Goal: Contribute content: Contribute content

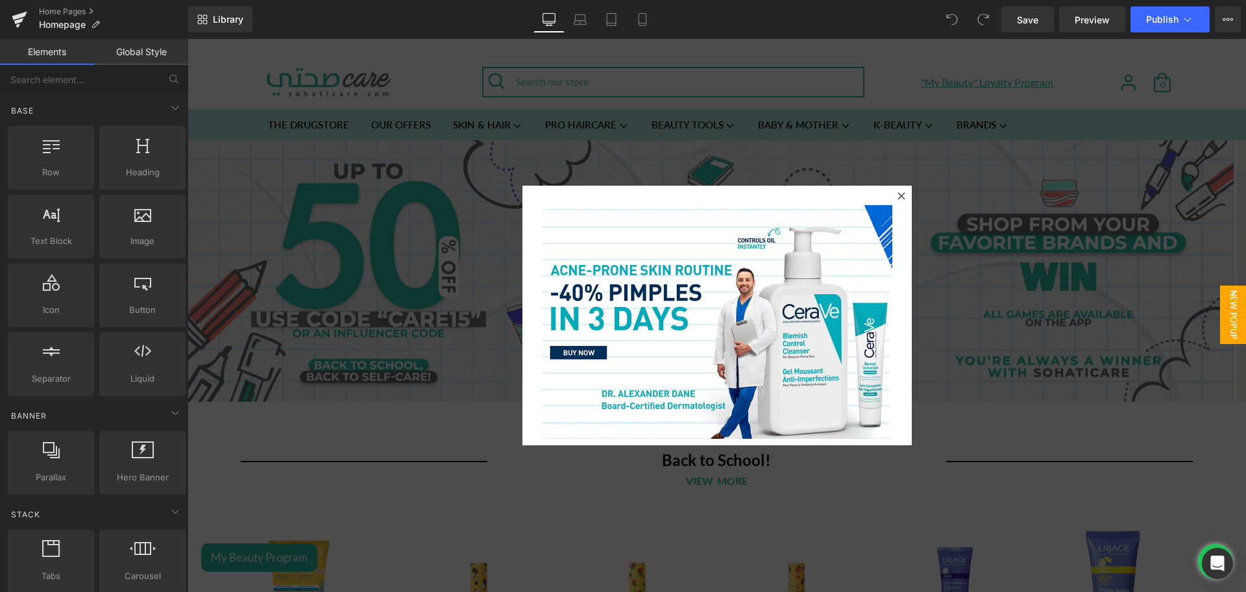
click at [898, 195] on icon at bounding box center [902, 196] width 8 height 8
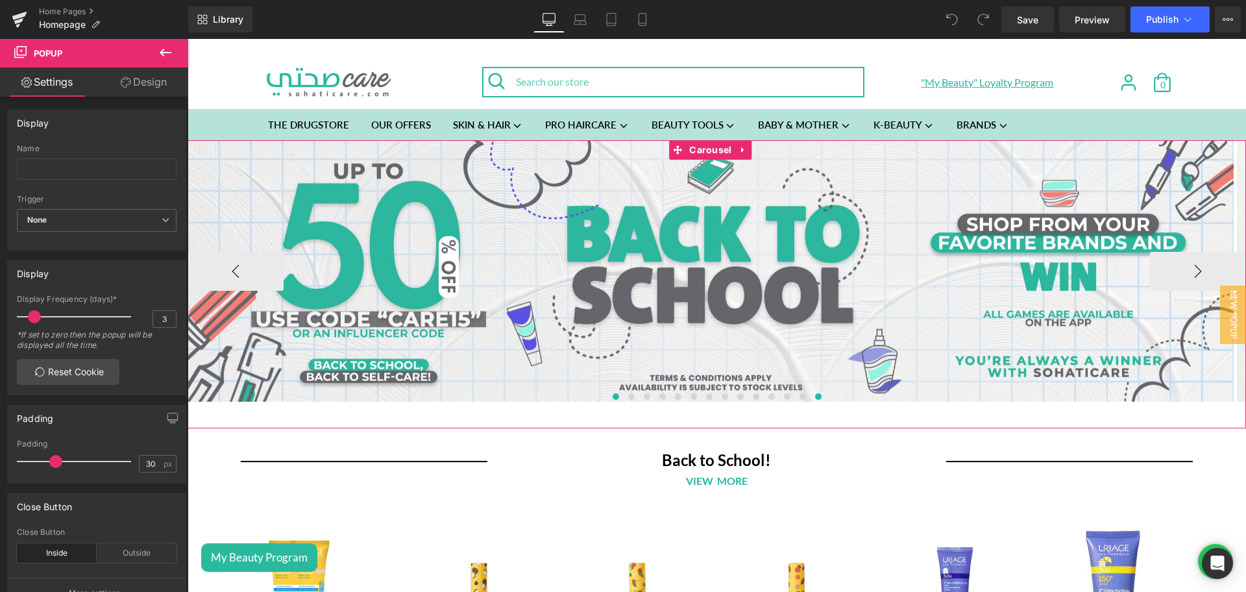
click at [811, 398] on button at bounding box center [819, 396] width 16 height 13
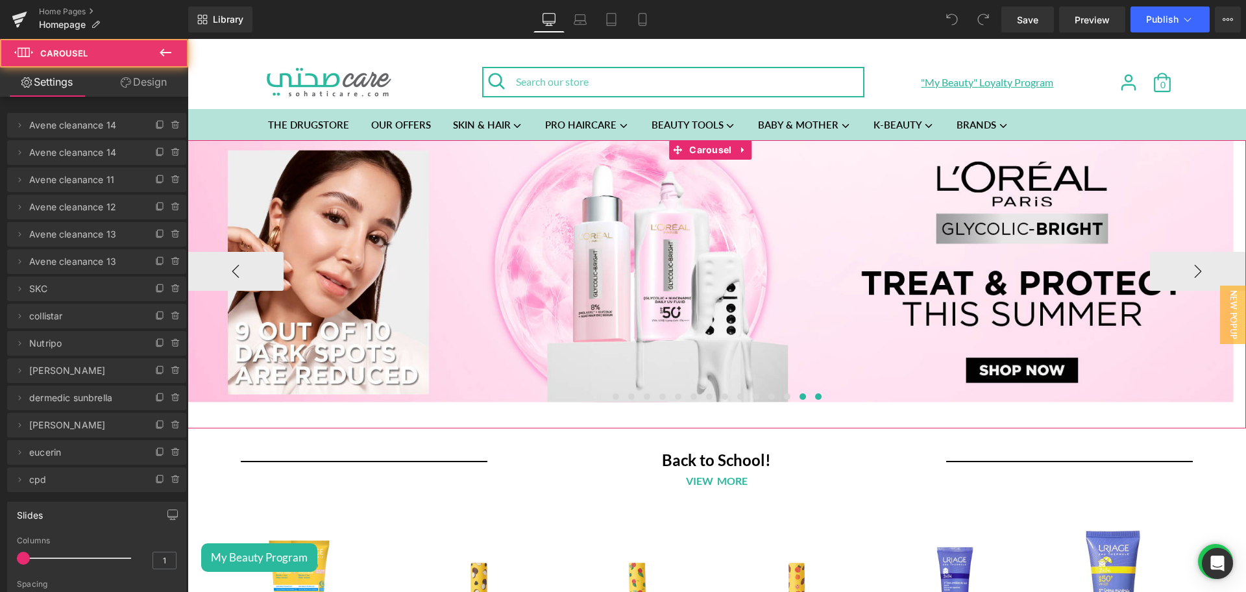
click at [800, 397] on span at bounding box center [803, 396] width 6 height 6
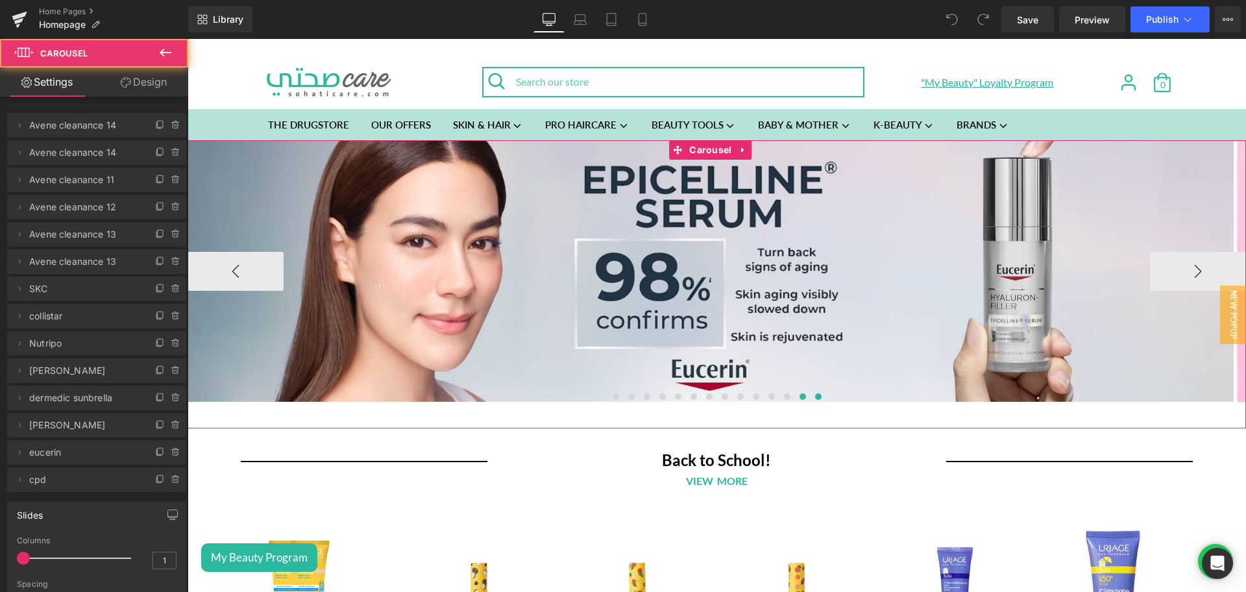
click at [811, 397] on button at bounding box center [819, 396] width 16 height 13
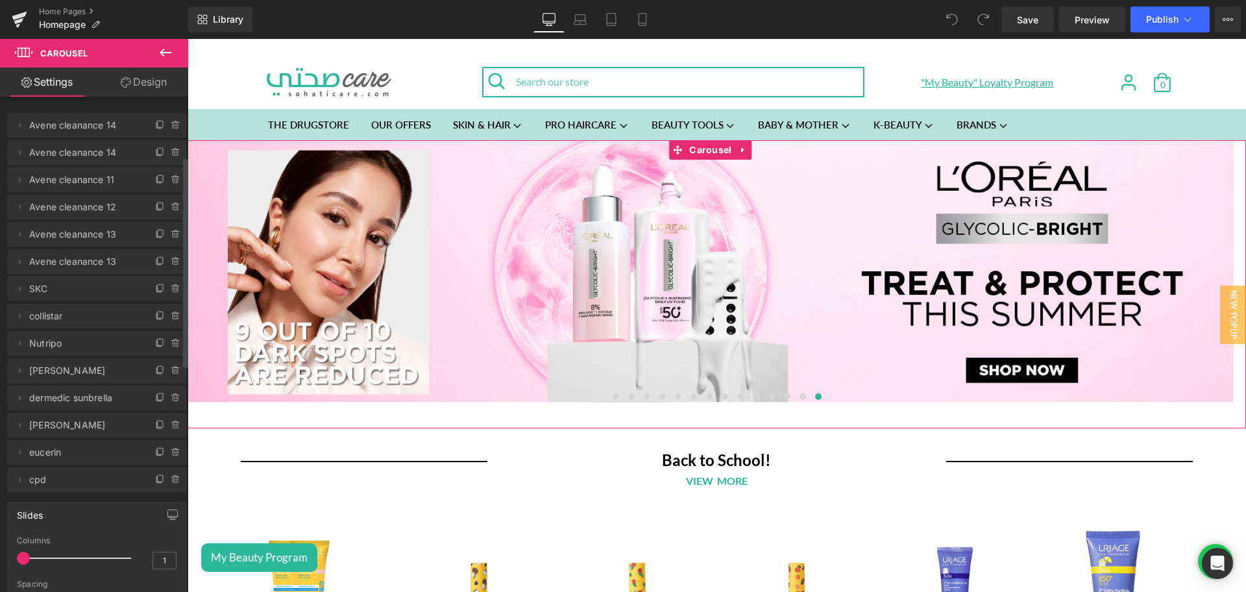
scroll to position [143, 0]
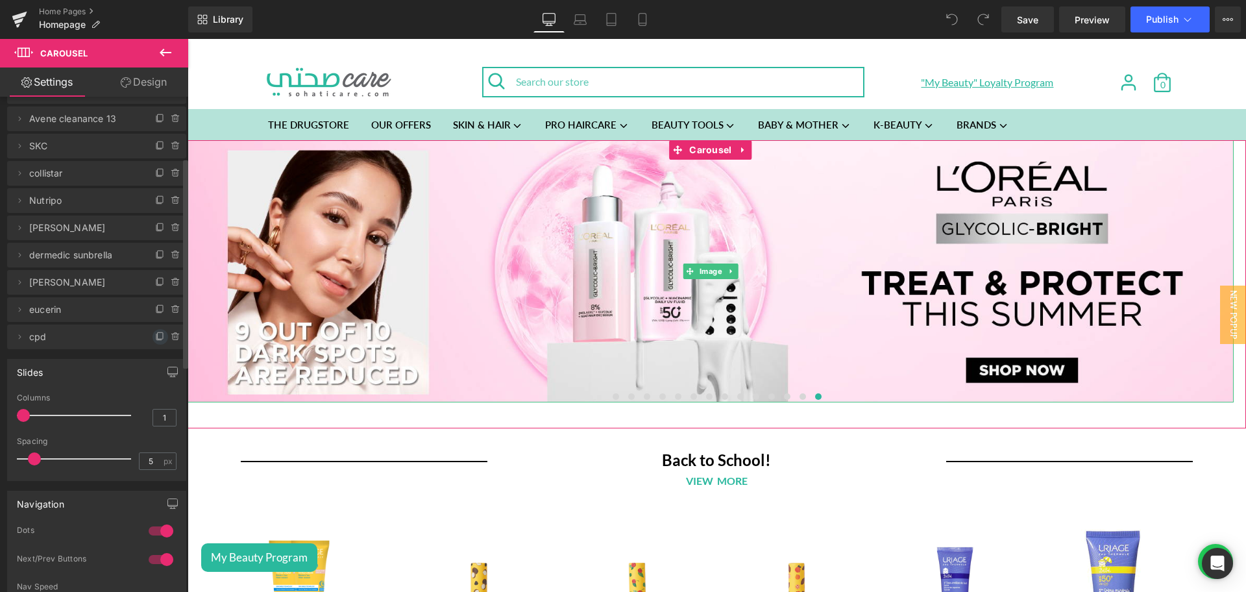
click at [155, 341] on icon at bounding box center [160, 337] width 10 height 10
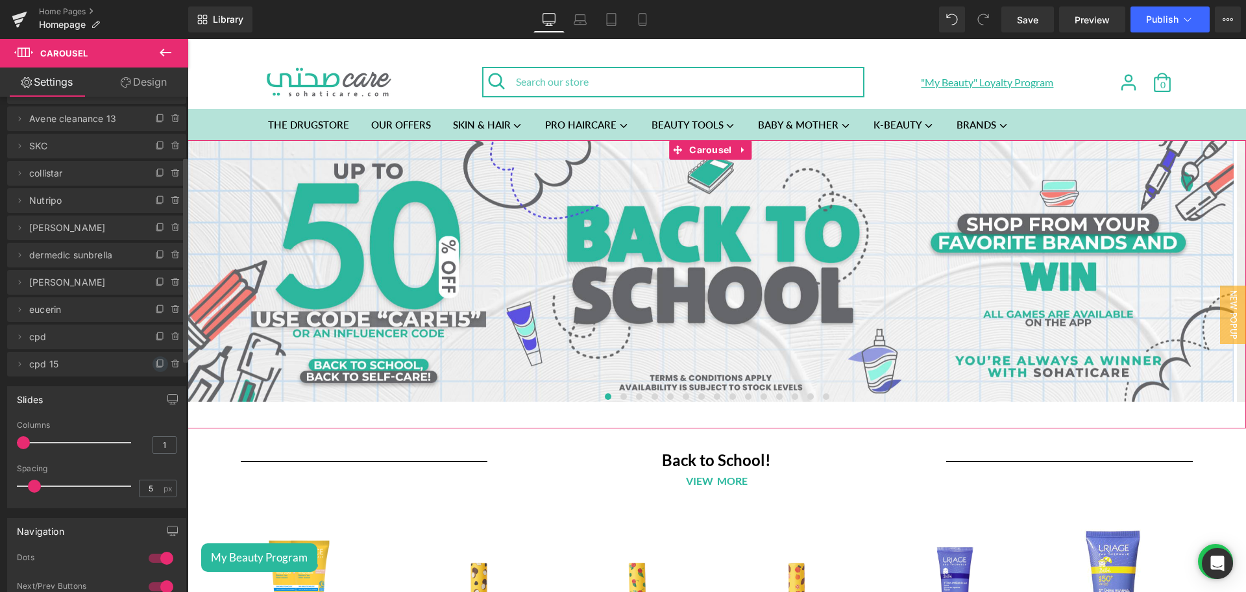
click at [156, 365] on icon at bounding box center [158, 364] width 5 height 6
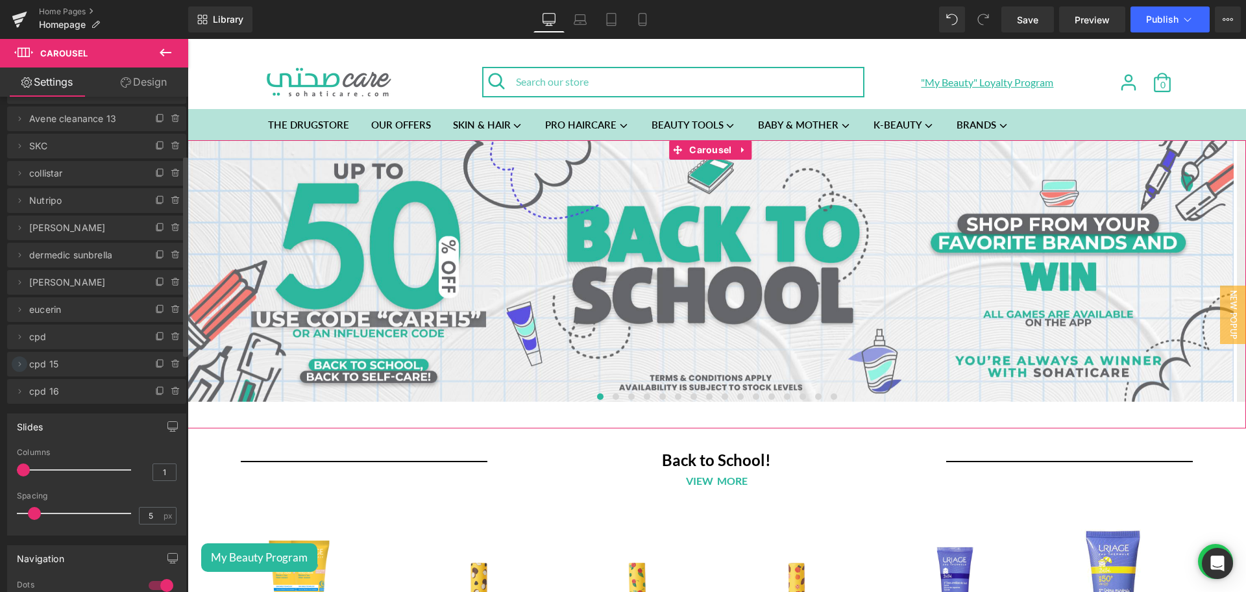
click at [25, 369] on span at bounding box center [20, 364] width 16 height 16
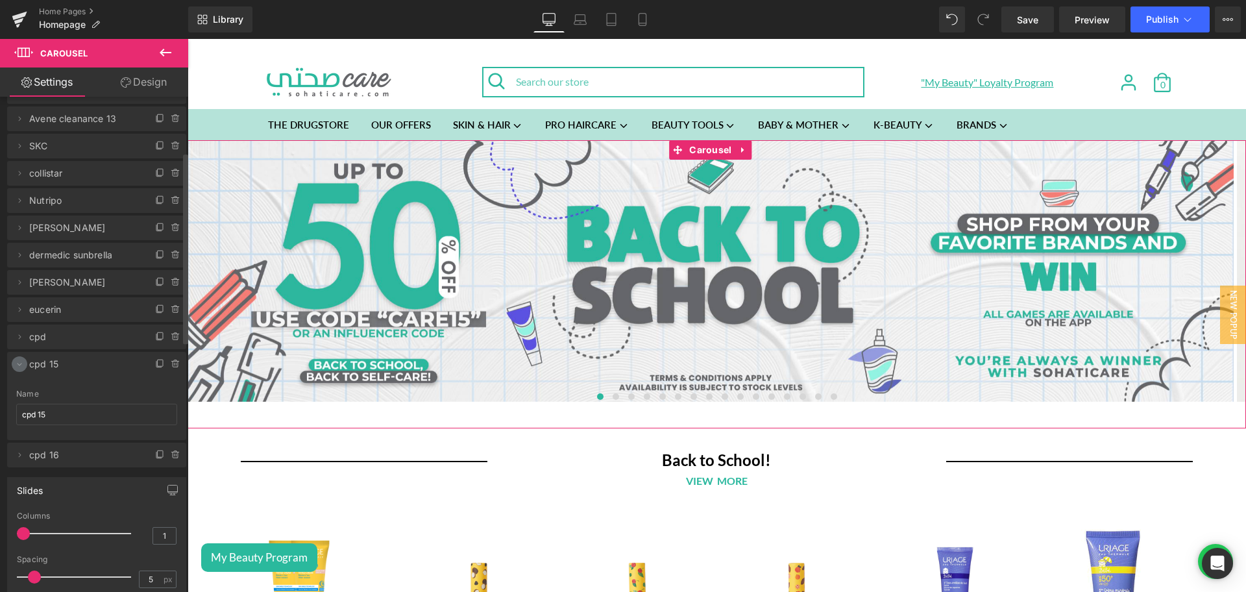
click at [25, 369] on span at bounding box center [20, 364] width 16 height 16
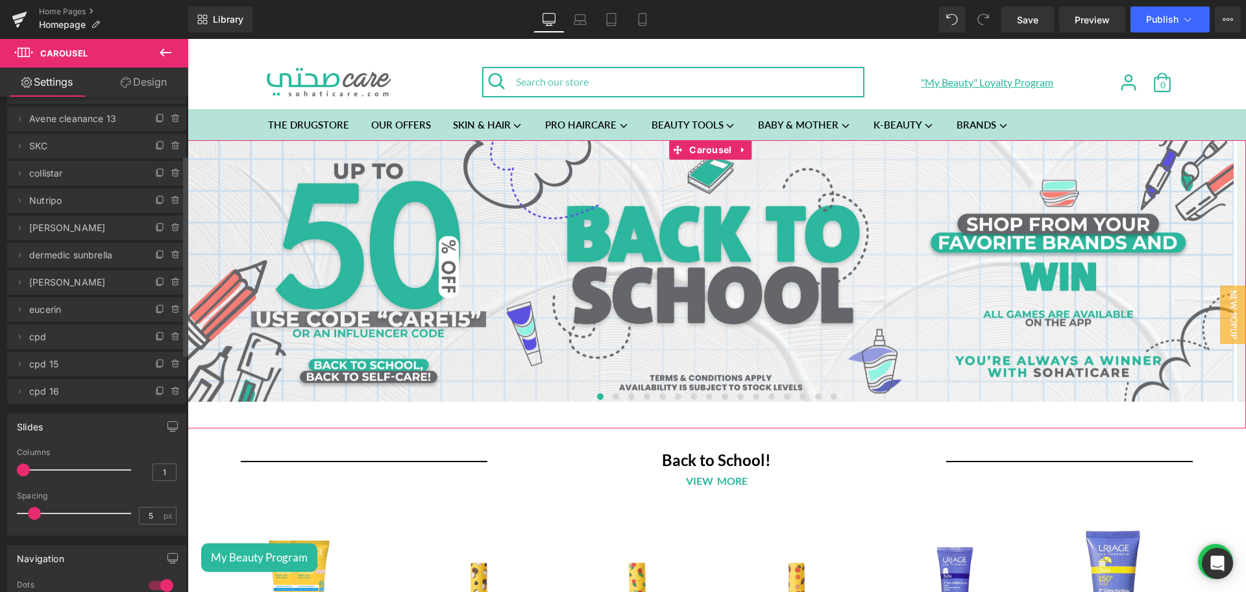
click at [54, 369] on span "cpd 15" at bounding box center [83, 364] width 109 height 25
click at [42, 366] on span "cpd 15" at bounding box center [83, 364] width 109 height 25
click at [21, 367] on icon at bounding box center [19, 364] width 10 height 10
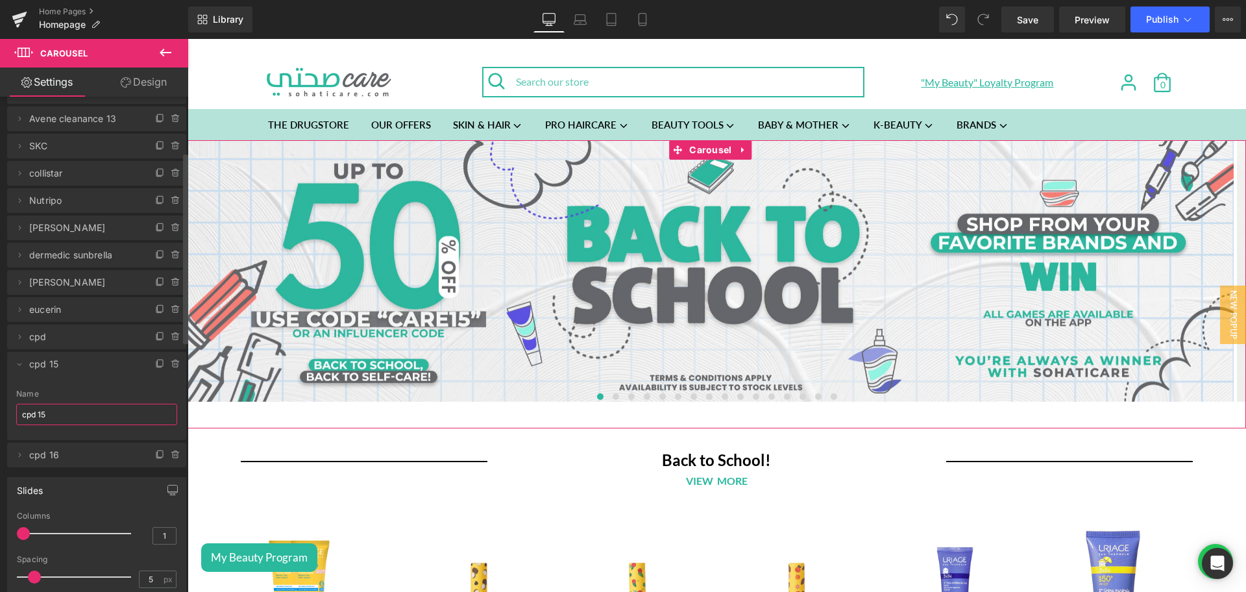
click at [54, 417] on input "cpd 15" at bounding box center [96, 414] width 161 height 21
type input "Alphanova"
click at [24, 459] on icon at bounding box center [19, 455] width 10 height 10
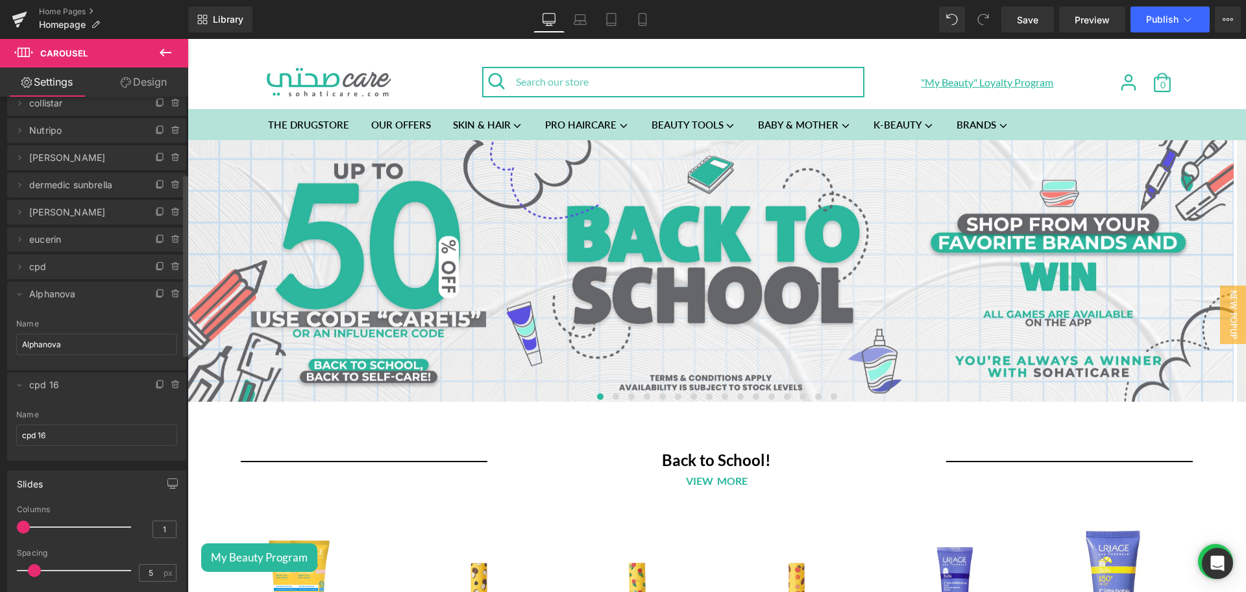
scroll to position [214, 0]
click at [49, 440] on input "cpd 16" at bounding box center [96, 433] width 161 height 21
type input "Alphanova Bebe"
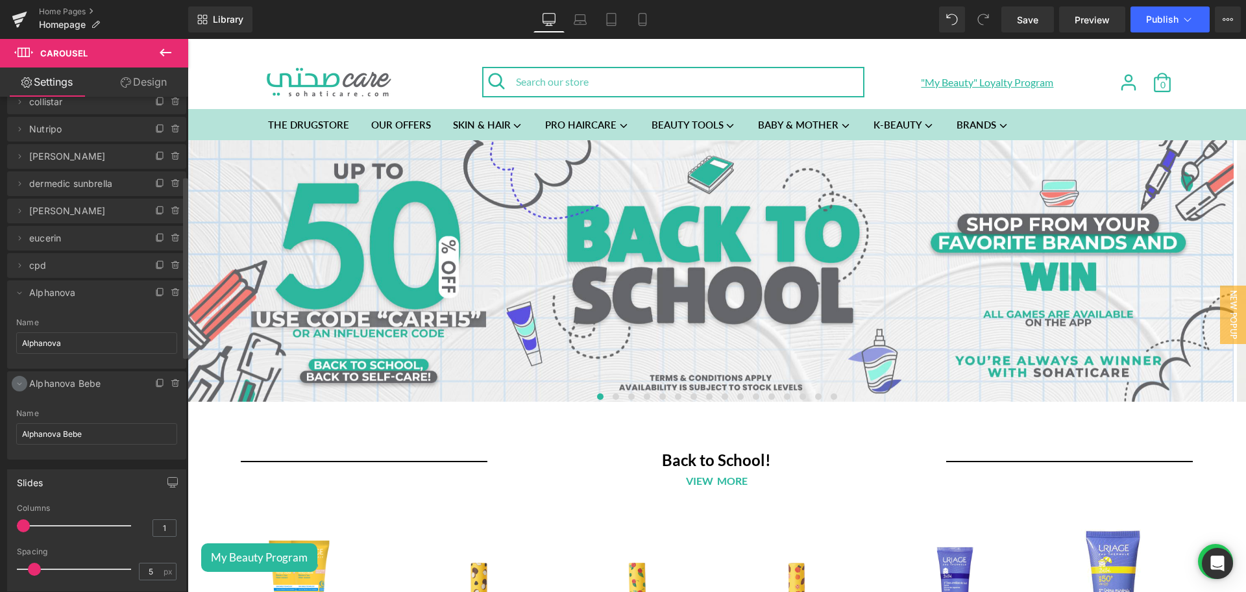
click at [17, 384] on icon at bounding box center [19, 383] width 10 height 10
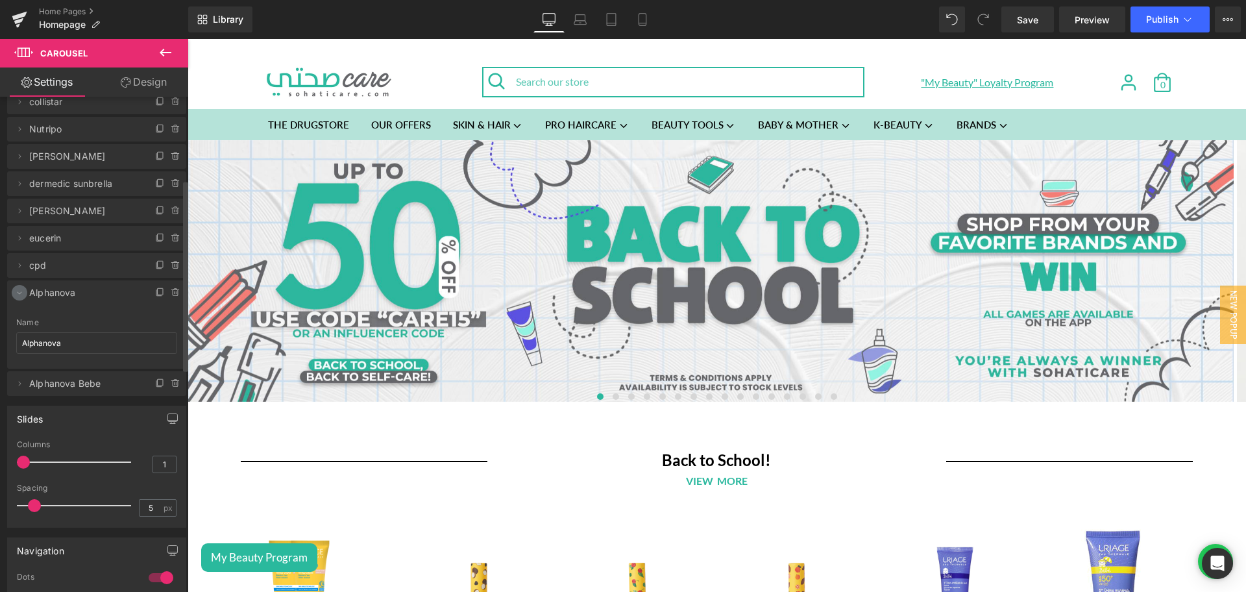
click at [23, 295] on icon at bounding box center [19, 292] width 10 height 10
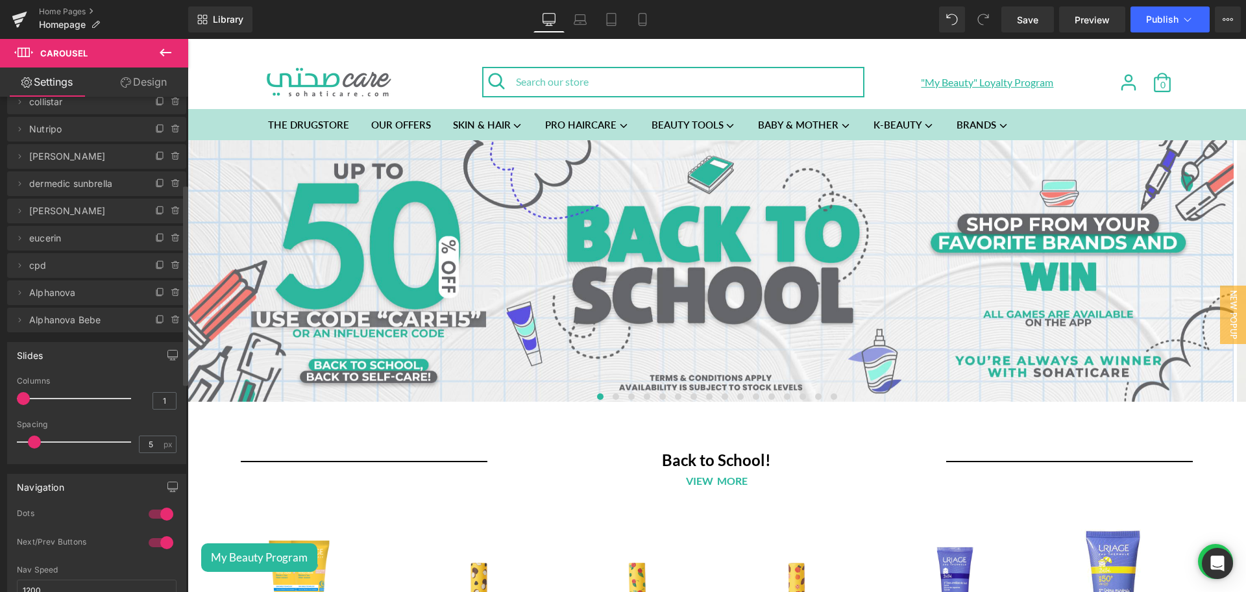
click at [61, 297] on span "Alphanova" at bounding box center [83, 292] width 109 height 25
click at [52, 288] on span "Alphanova" at bounding box center [83, 292] width 109 height 25
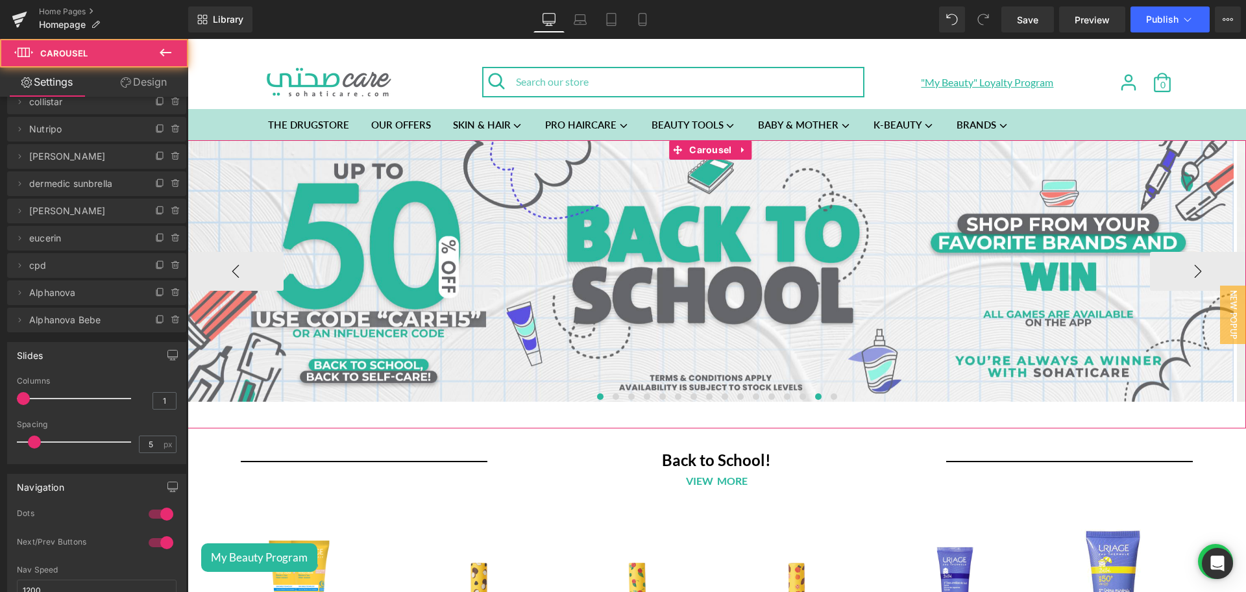
click at [816, 399] on button at bounding box center [819, 396] width 16 height 13
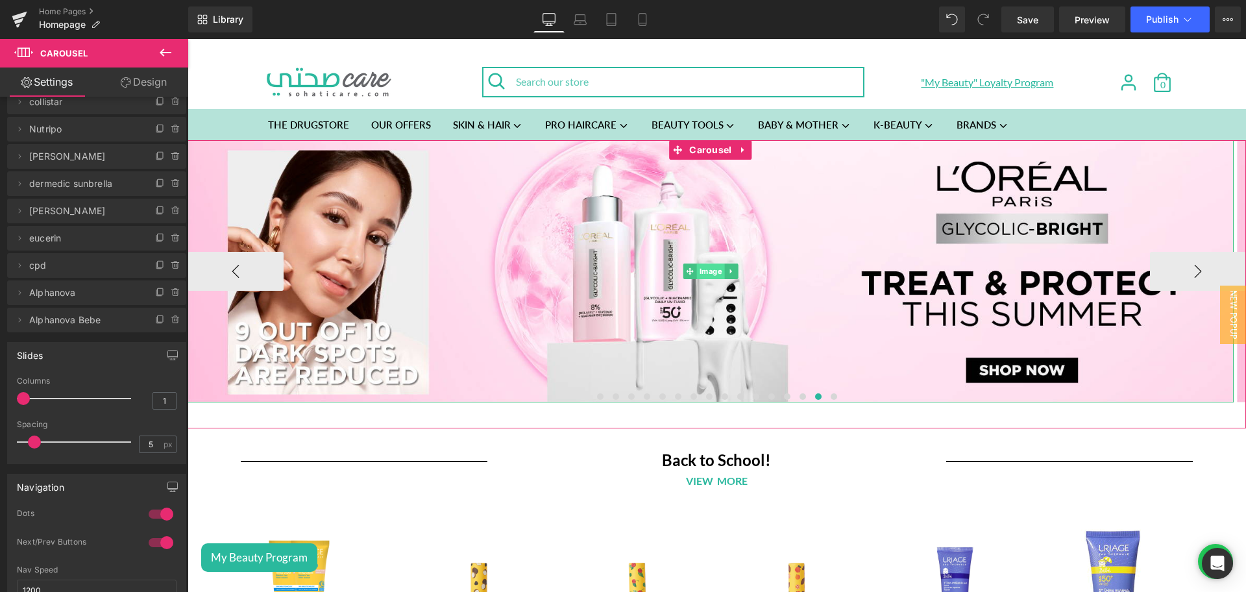
click at [707, 271] on span "Image" at bounding box center [711, 271] width 28 height 16
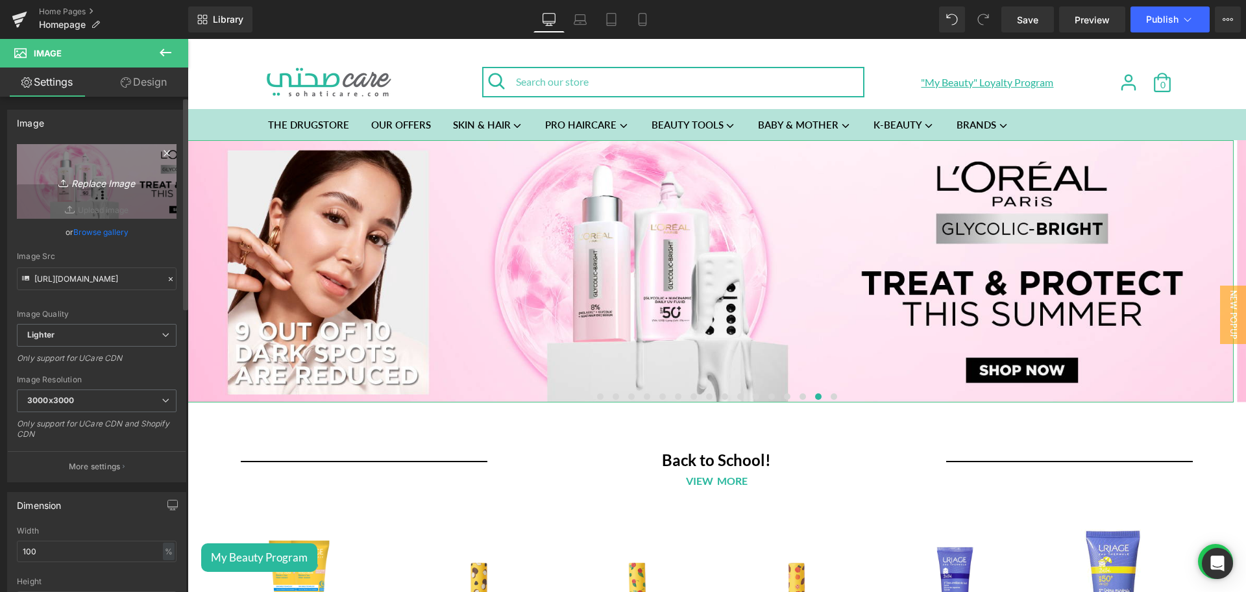
click at [104, 177] on icon "Replace Image" at bounding box center [97, 181] width 104 height 16
type input "C:\fakepath\Alphanova organic mum (002).png"
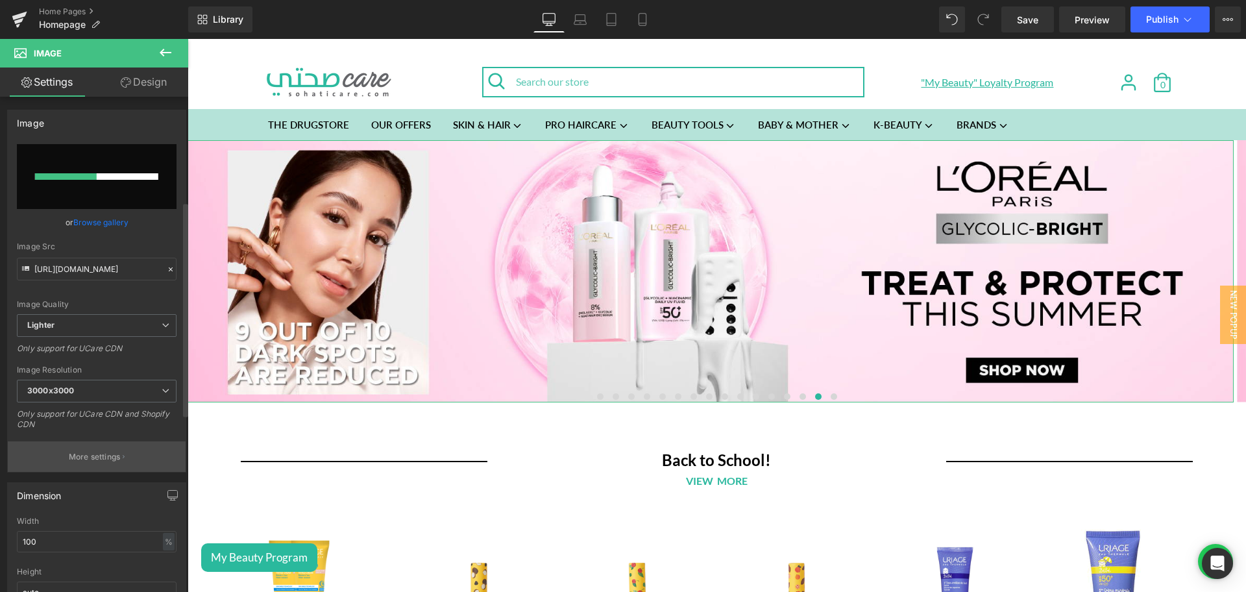
scroll to position [241, 0]
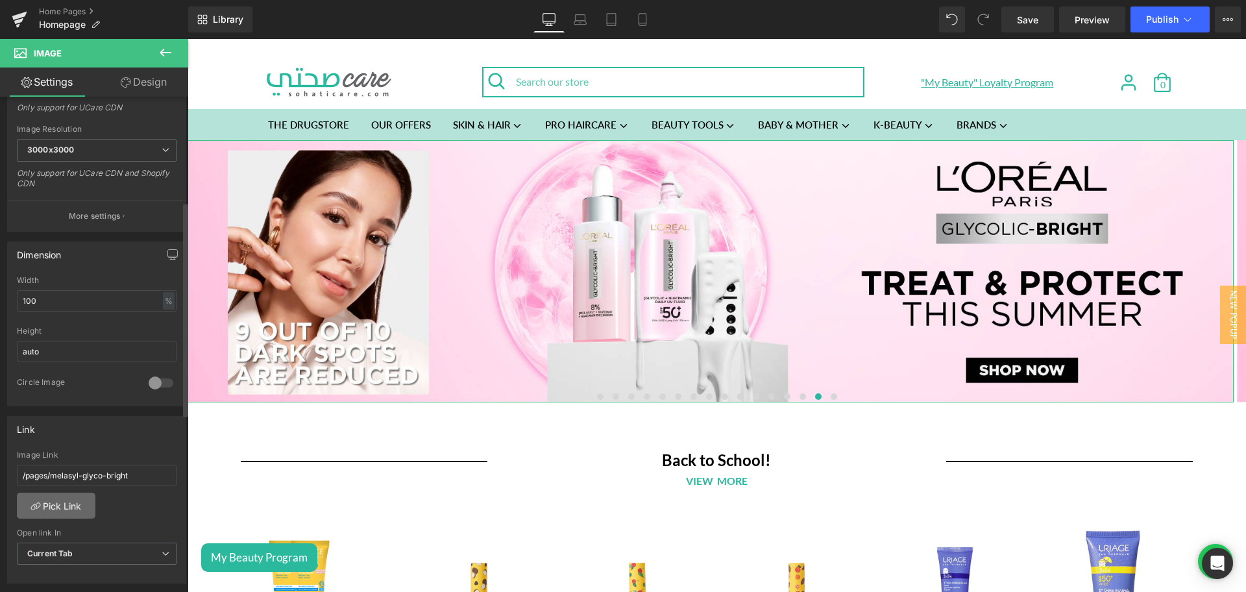
click at [75, 518] on link "Pick Link" at bounding box center [56, 506] width 79 height 26
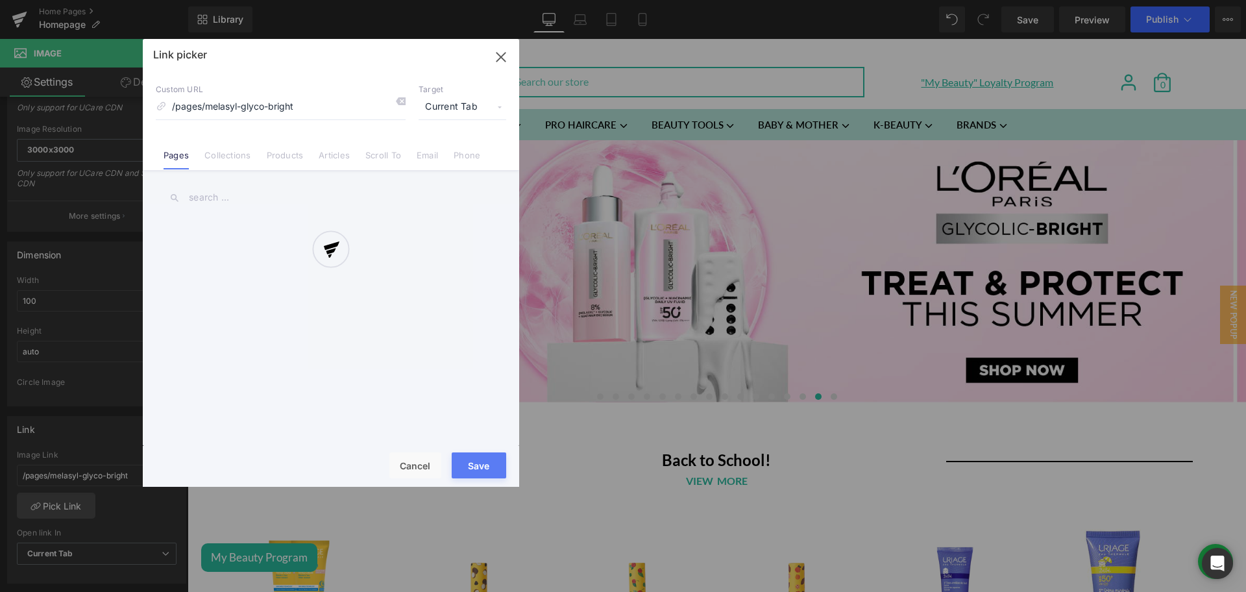
click at [0, 0] on div at bounding box center [0, 0] width 0 height 0
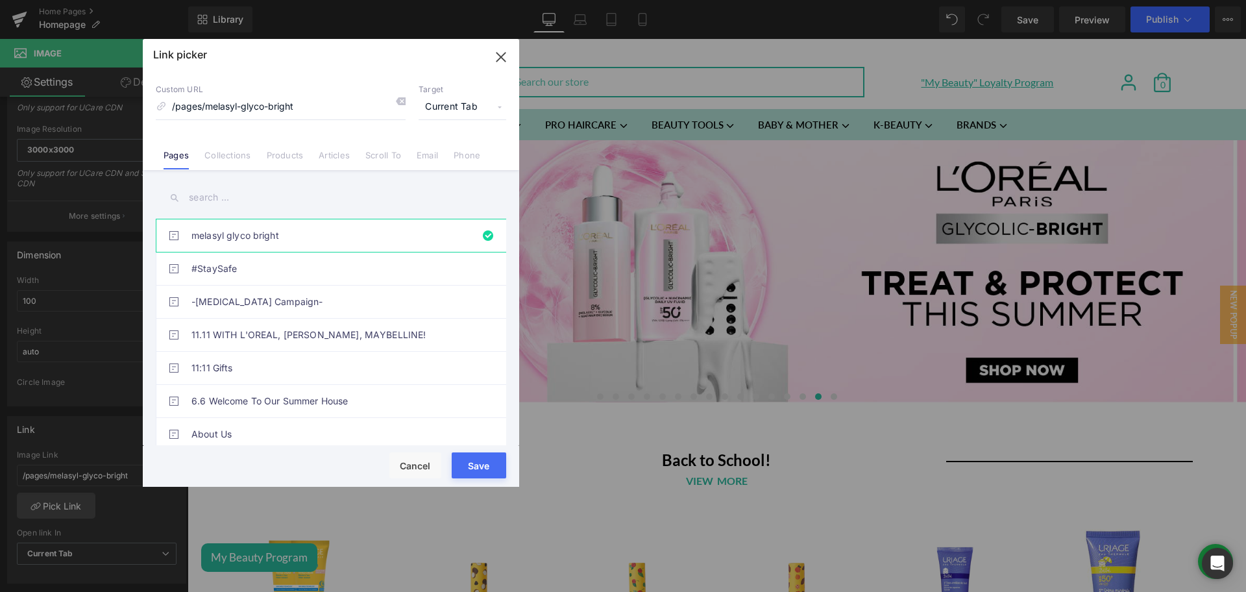
click at [0, 0] on input "text" at bounding box center [0, 0] width 0 height 0
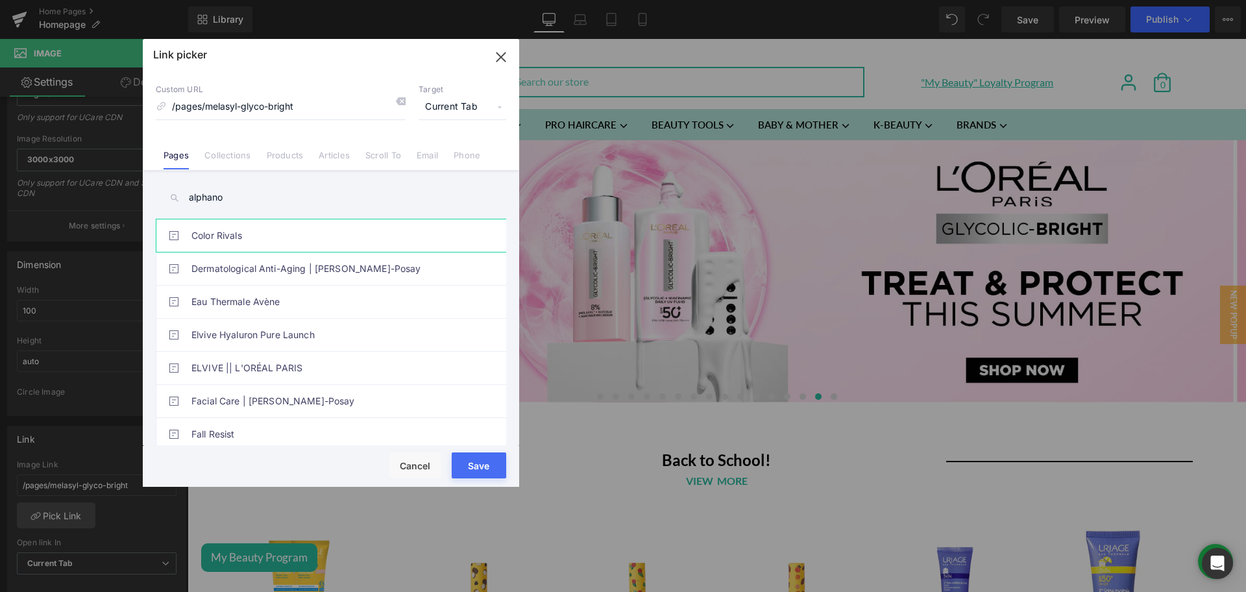
scroll to position [251, 0]
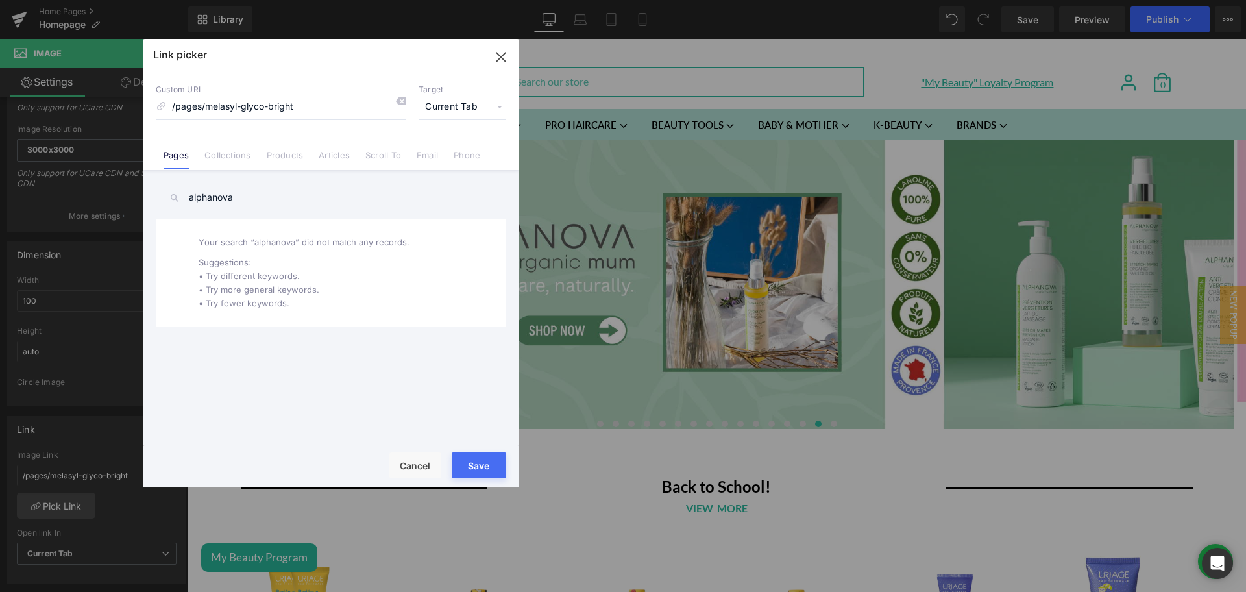
click at [0, 0] on input "alphanova" at bounding box center [0, 0] width 0 height 0
type input "a"
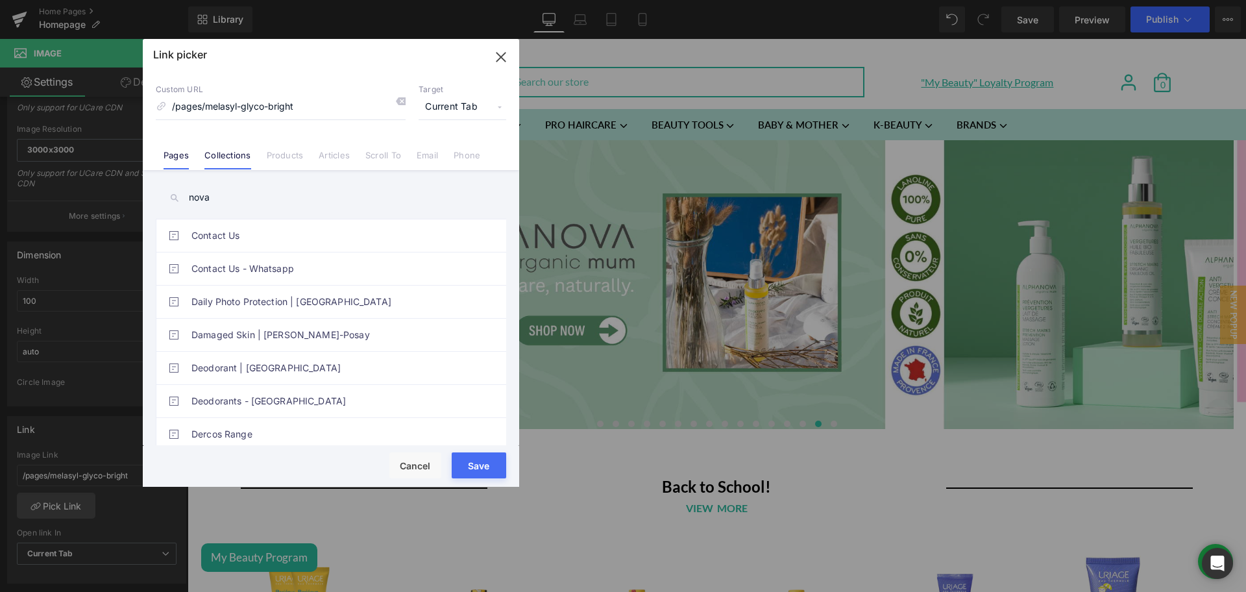
click at [206, 151] on link "Collections" at bounding box center [227, 159] width 46 height 19
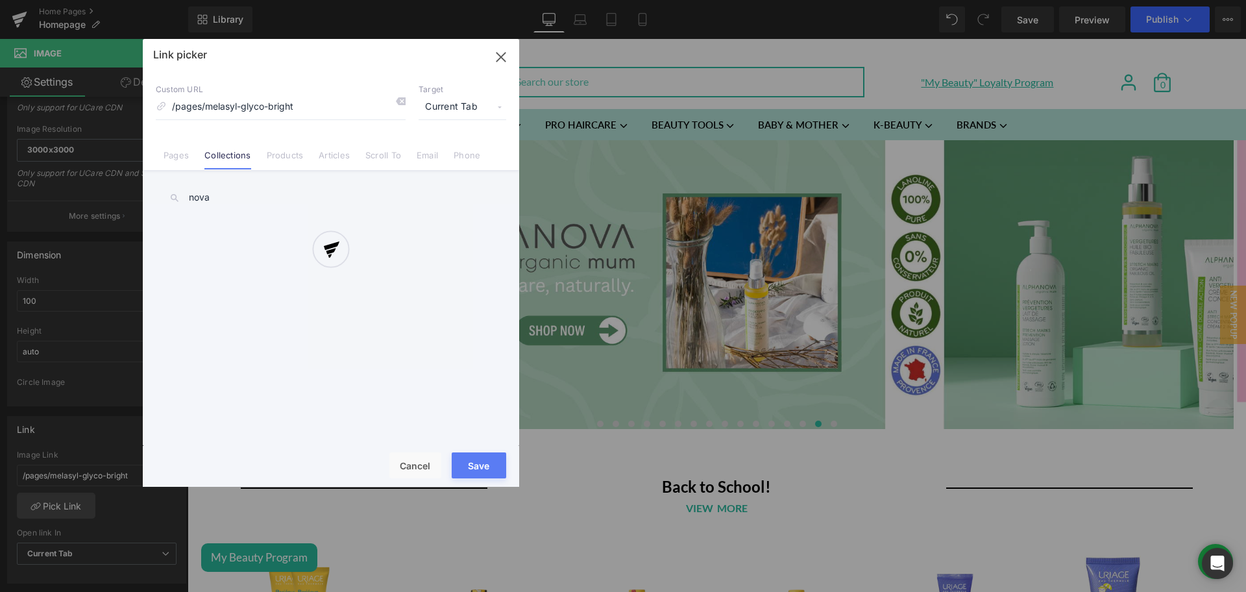
click at [705, 456] on div "Link picker Back to Library Insert Custom URL /pages/melasyl-glyco-bright Targe…" at bounding box center [881, 456] width 353 height 0
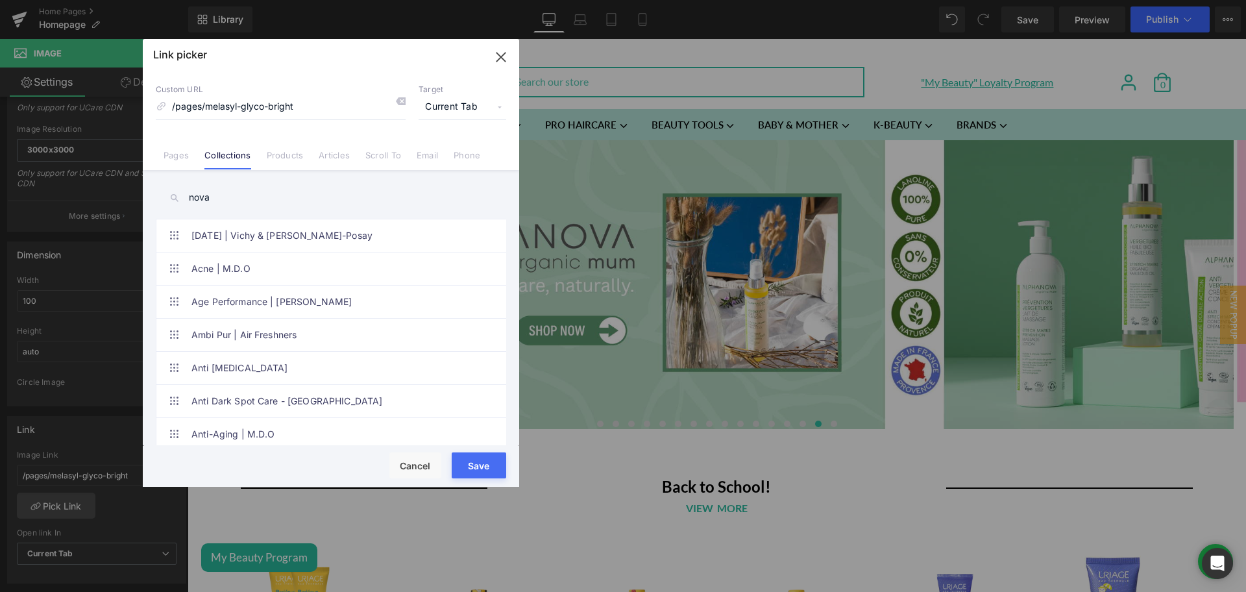
click at [0, 0] on input "nova" at bounding box center [0, 0] width 0 height 0
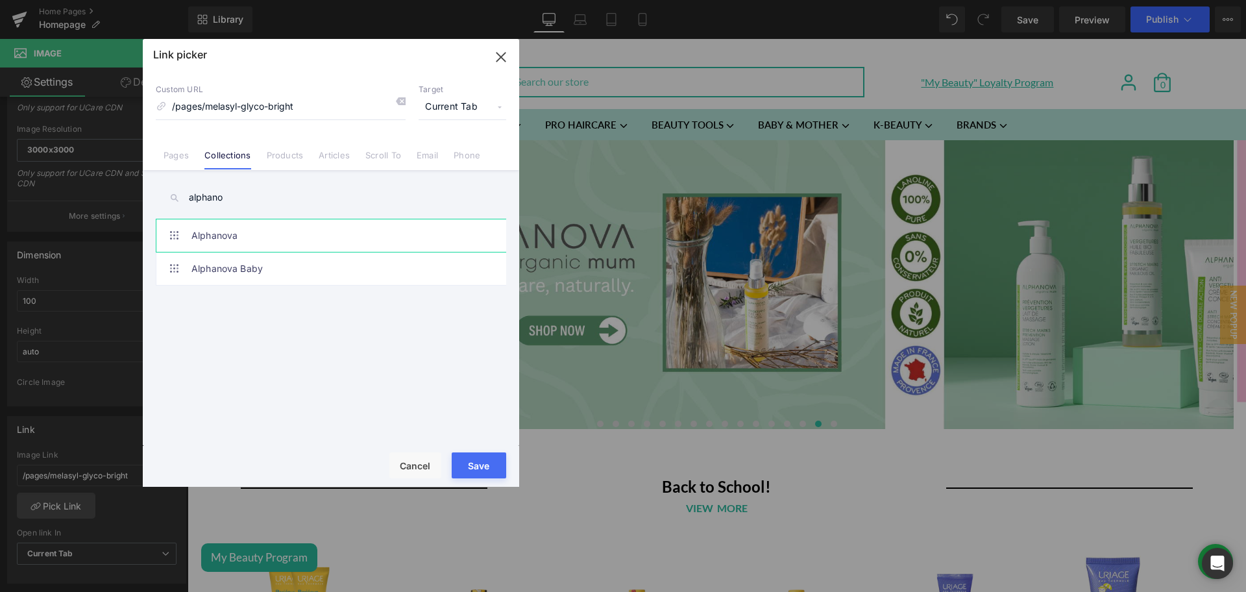
type input "alphano"
click at [0, 0] on link "Alphanova" at bounding box center [0, 0] width 0 height 0
click at [0, 0] on button "Save" at bounding box center [0, 0] width 0 height 0
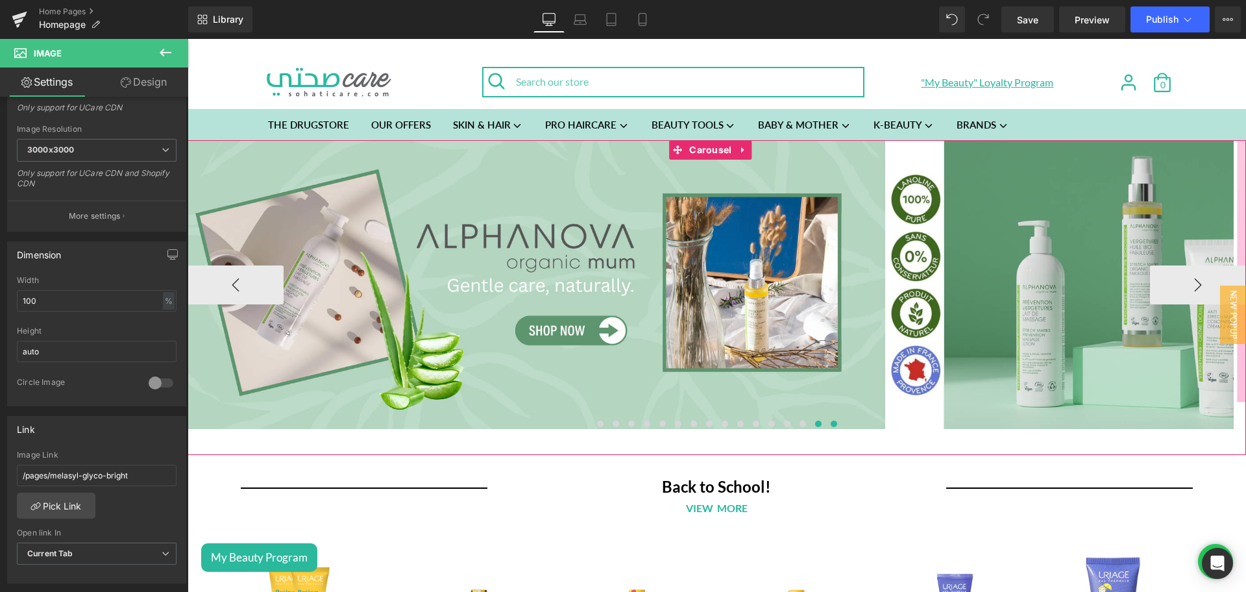
click at [831, 426] on span at bounding box center [834, 424] width 6 height 6
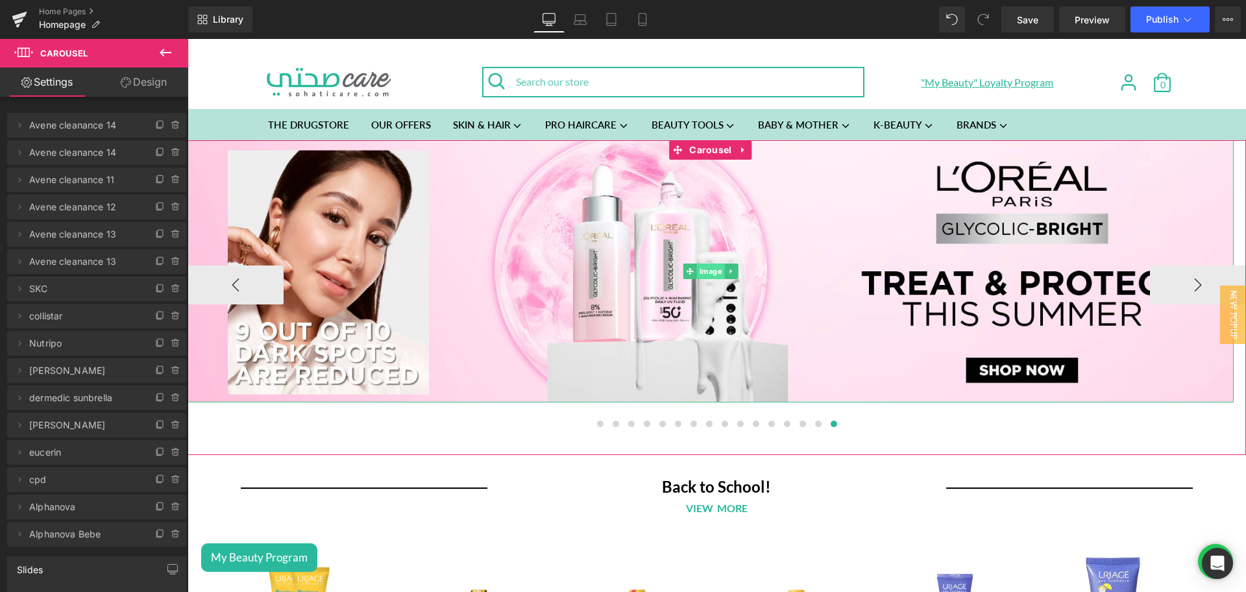
click at [701, 278] on span "Image" at bounding box center [711, 271] width 28 height 16
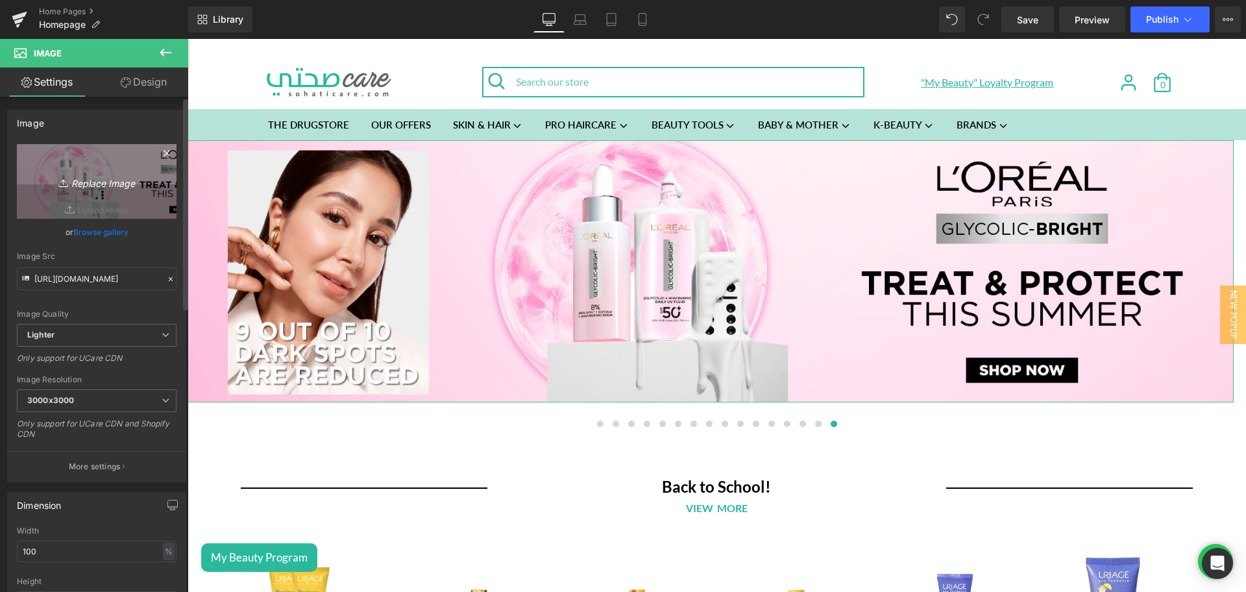
click at [116, 191] on link "Replace Image" at bounding box center [97, 181] width 160 height 75
type input "C:\fakepath\Alphanova bebe (002).png"
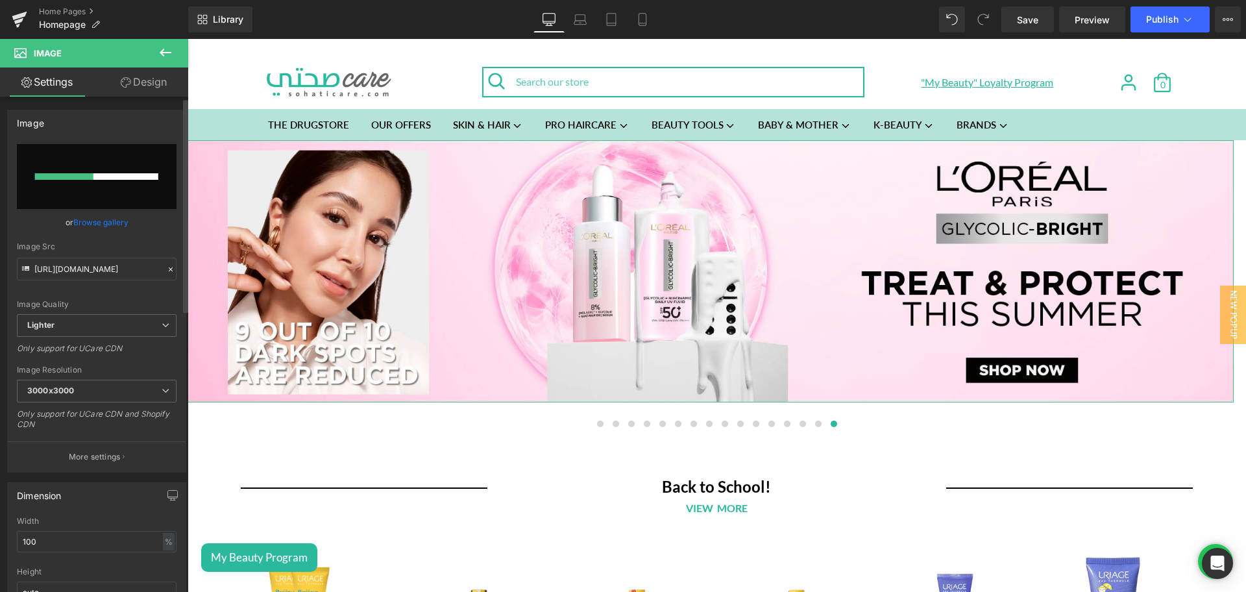
scroll to position [218, 0]
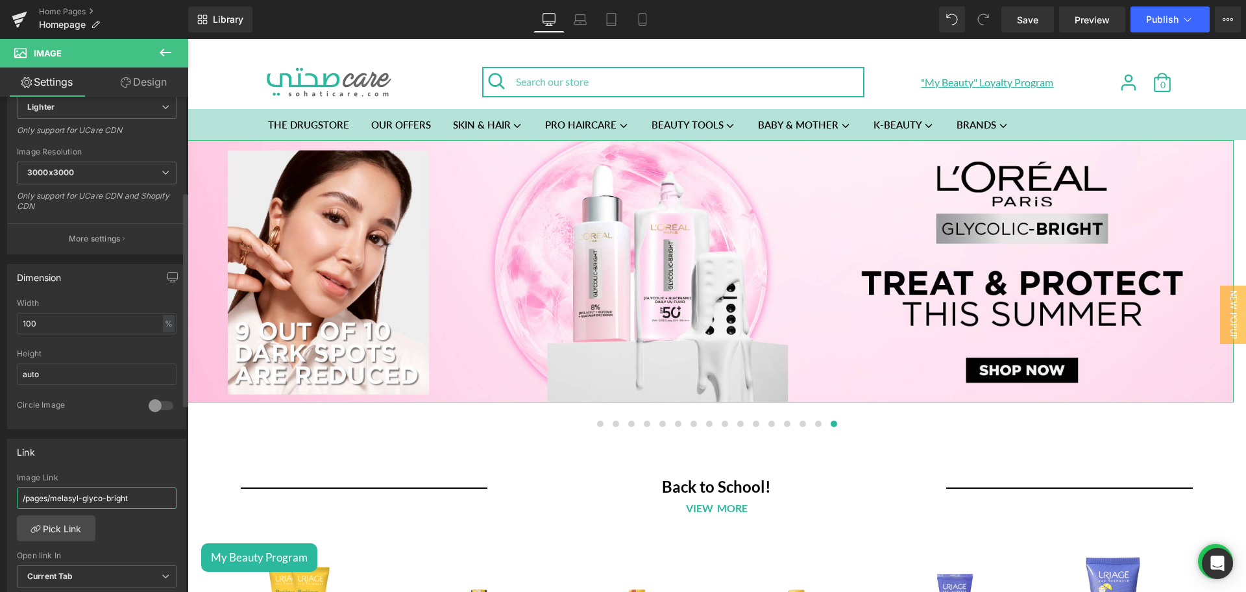
click at [82, 495] on input "/pages/melasyl-glyco-bright" at bounding box center [97, 497] width 160 height 21
type input "alph"
click at [61, 530] on link "Pick Link" at bounding box center [56, 528] width 79 height 26
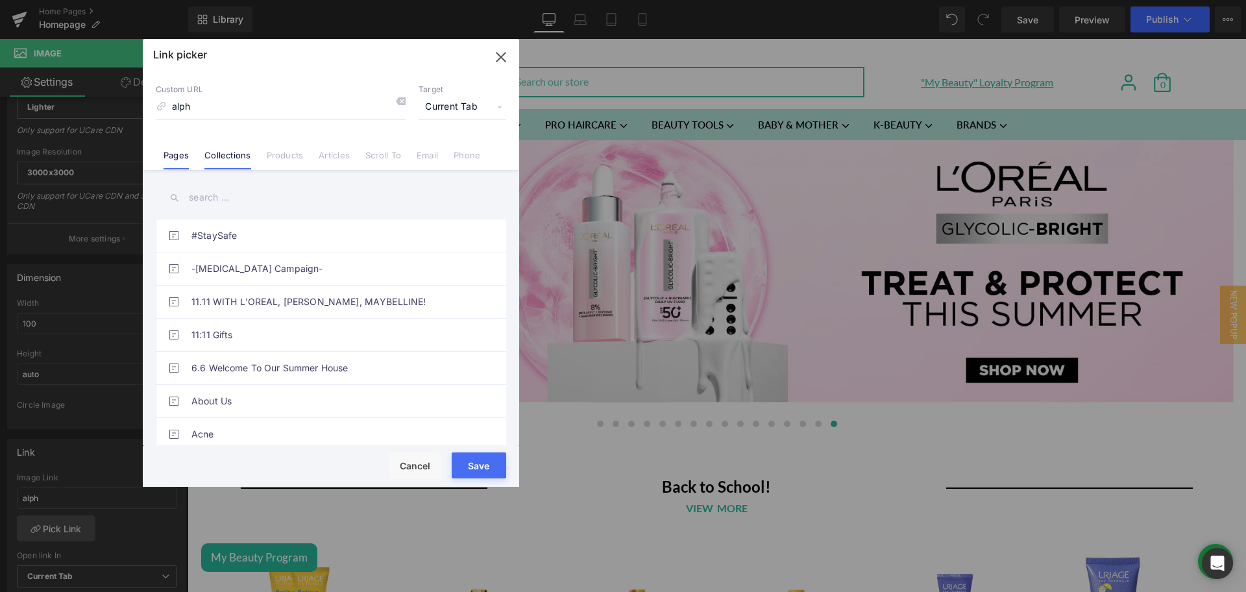
click at [0, 0] on link "Collections" at bounding box center [0, 0] width 0 height 0
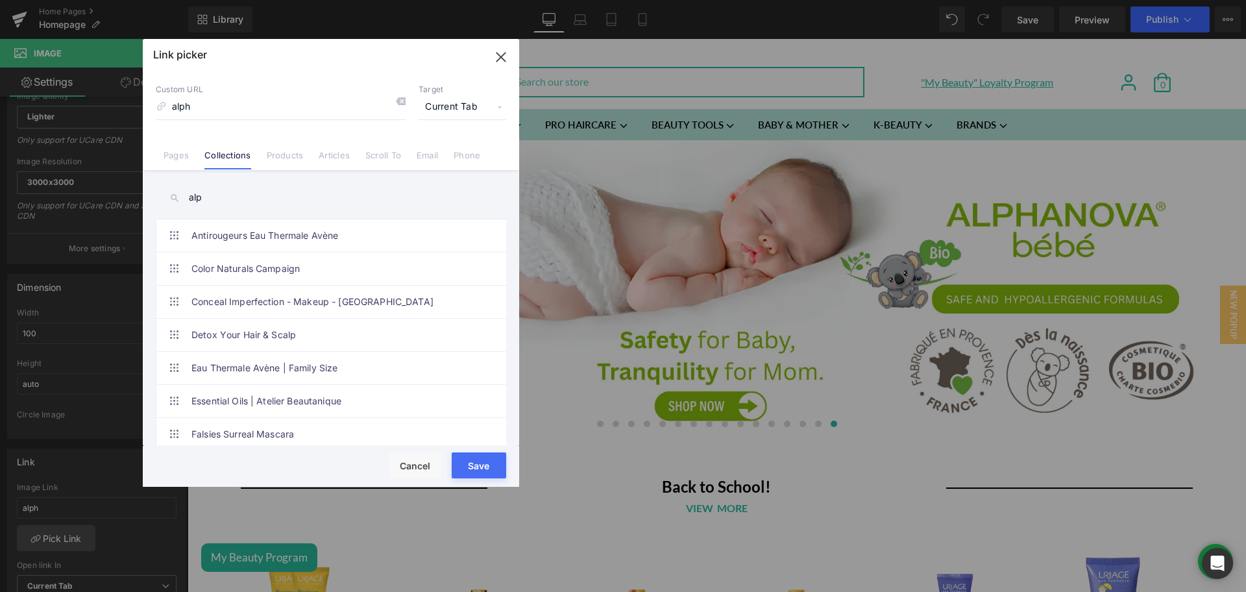
scroll to position [228, 0]
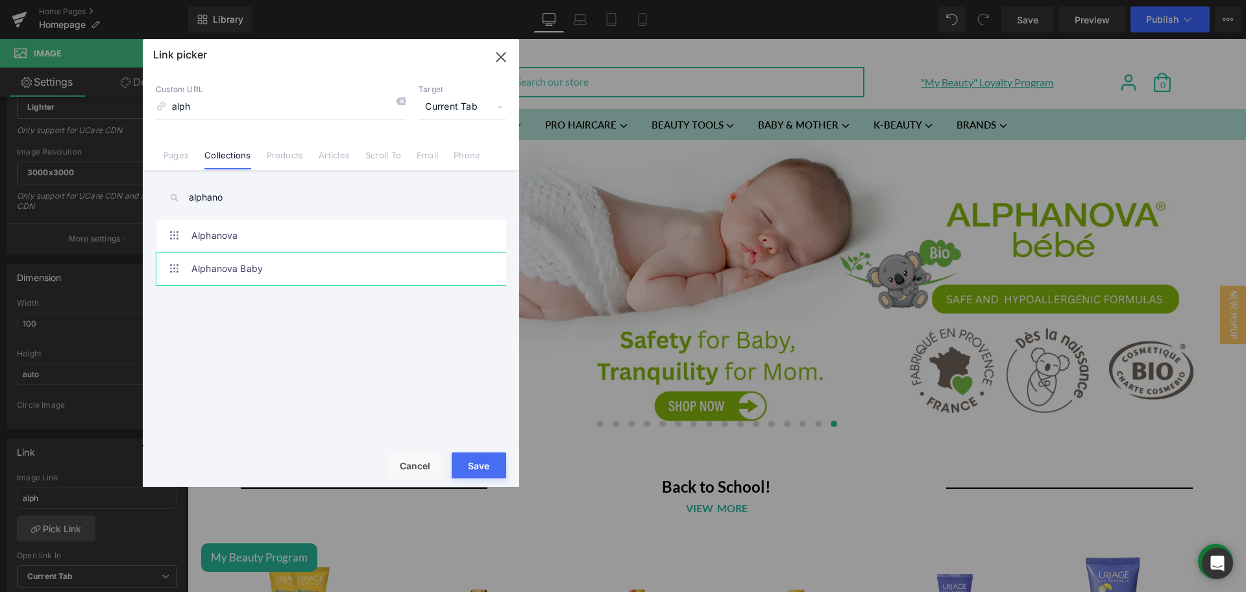
type input "alphano"
click at [0, 0] on button "Save" at bounding box center [0, 0] width 0 height 0
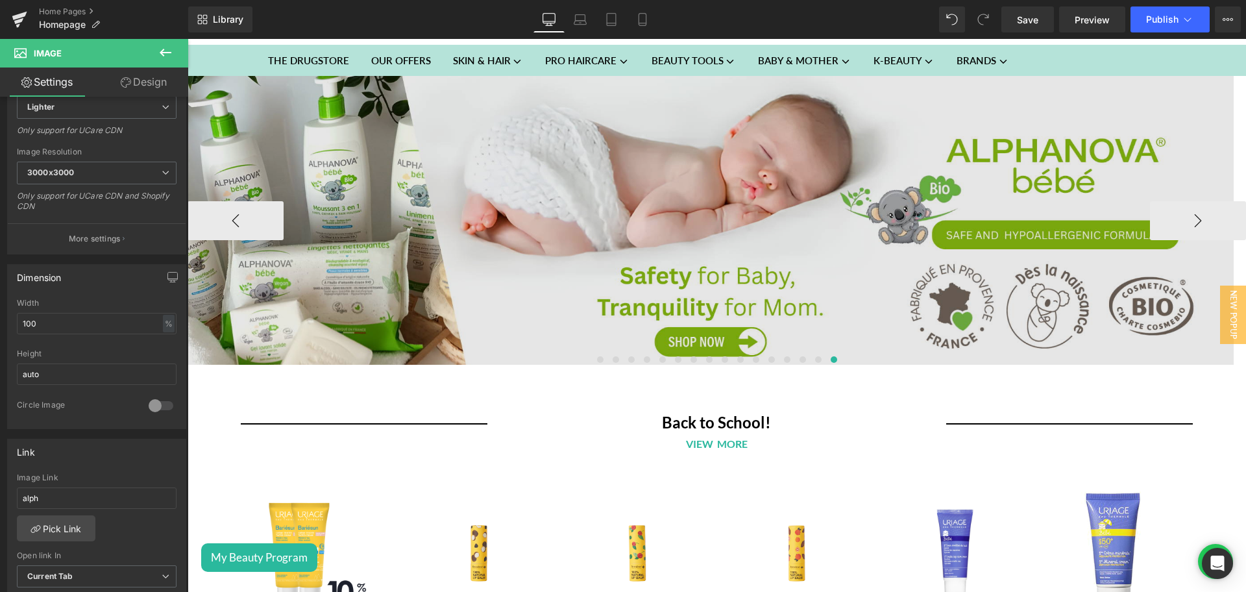
scroll to position [0, 0]
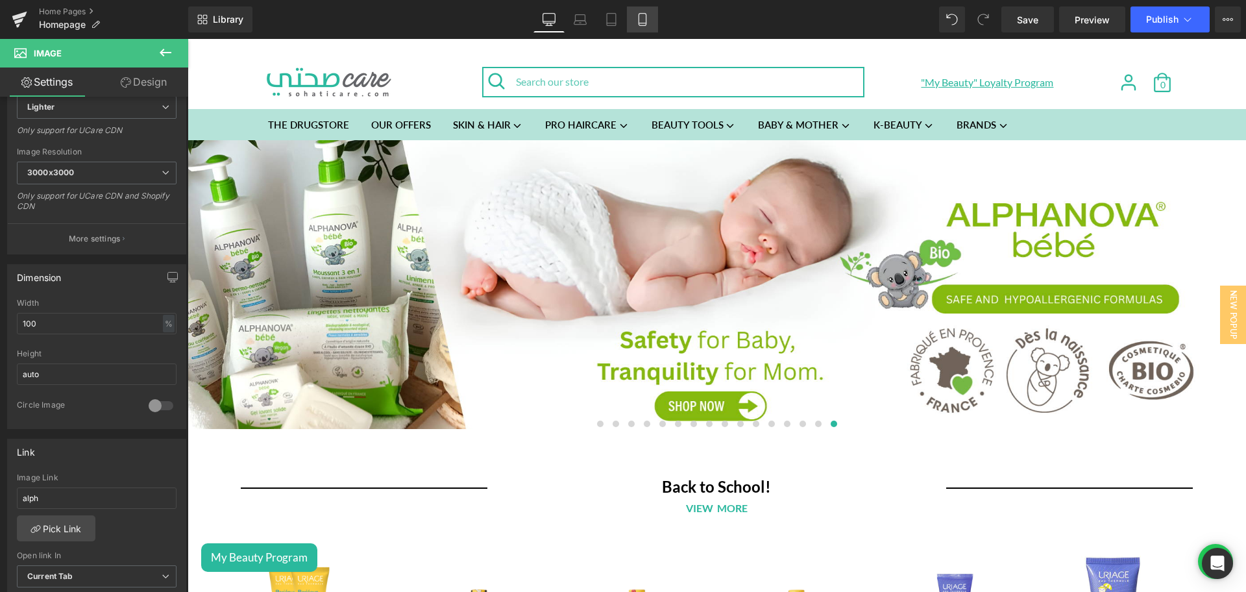
click at [637, 20] on icon at bounding box center [642, 19] width 13 height 13
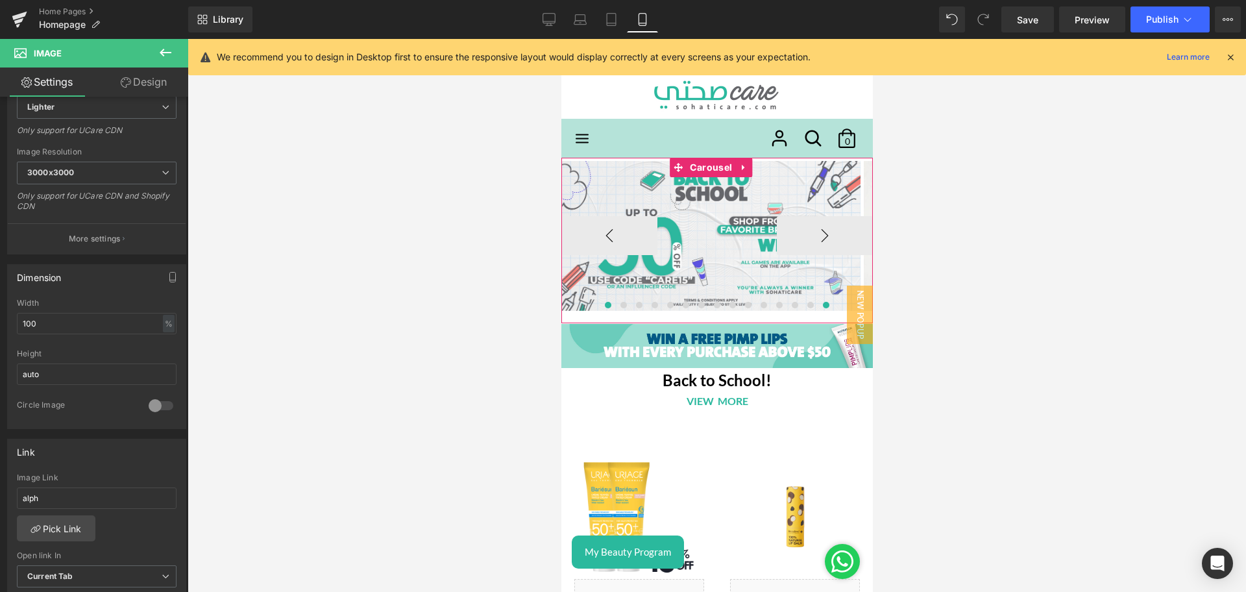
click at [822, 304] on span at bounding box center [825, 305] width 6 height 6
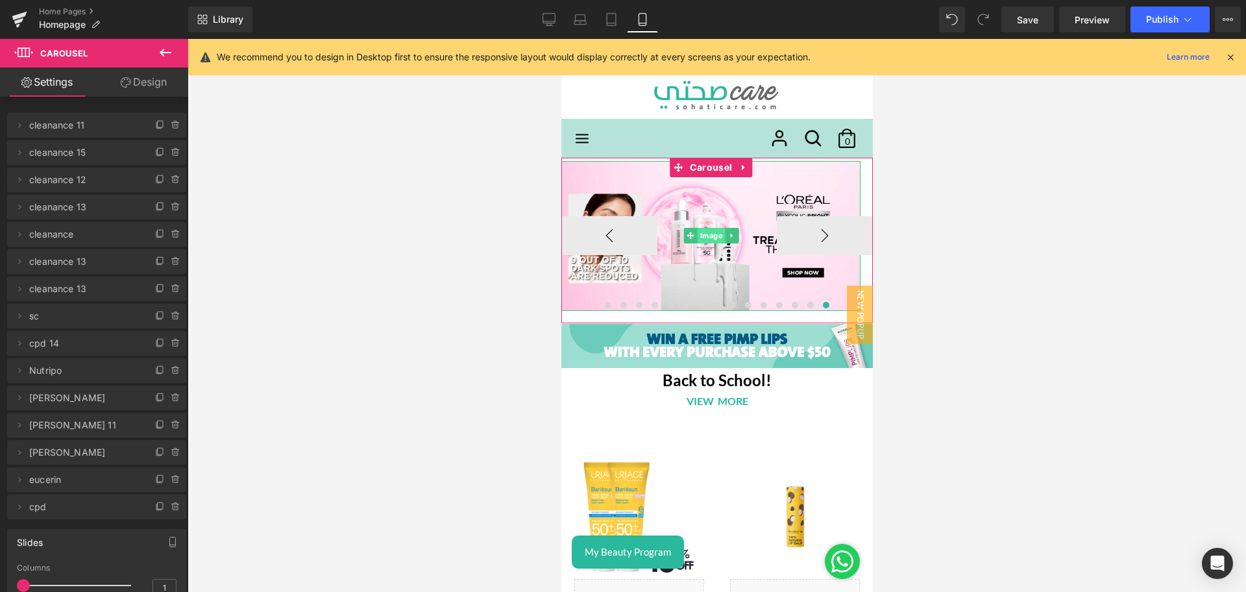
click at [706, 231] on span "Image" at bounding box center [710, 236] width 28 height 16
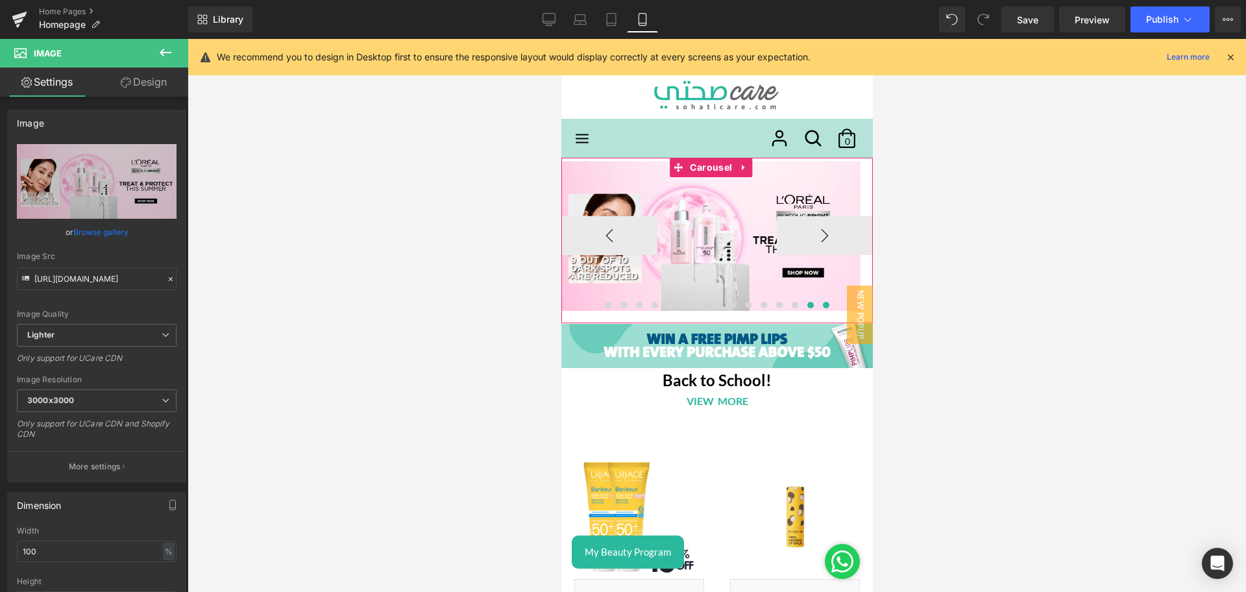
click at [809, 303] on button at bounding box center [810, 305] width 16 height 13
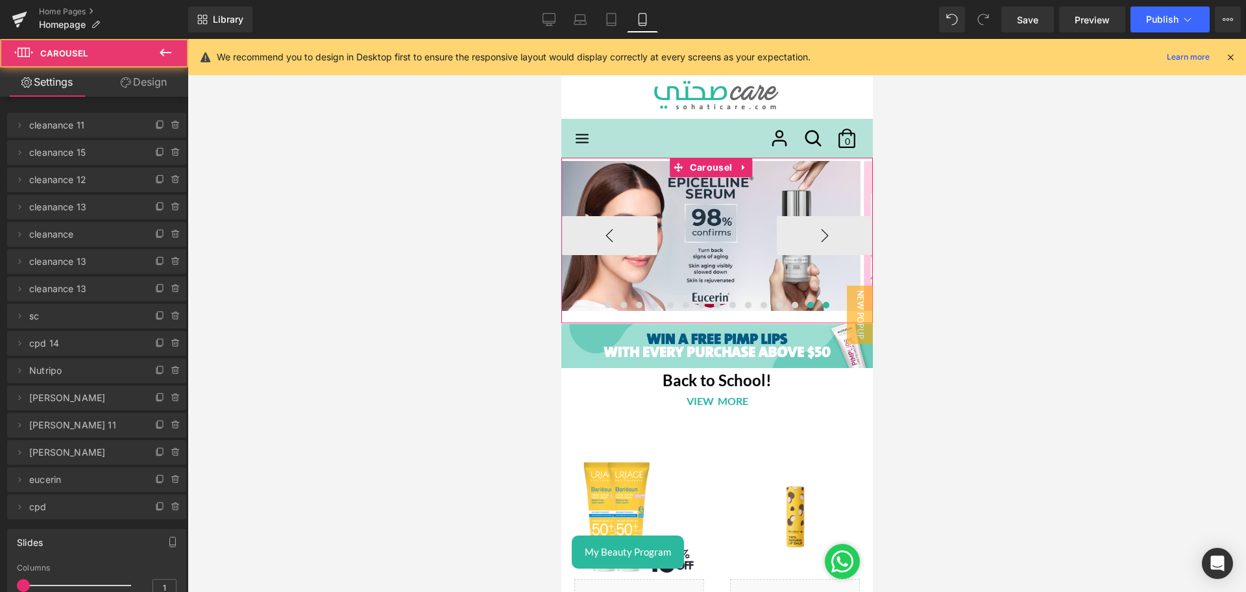
click at [822, 304] on span at bounding box center [825, 305] width 6 height 6
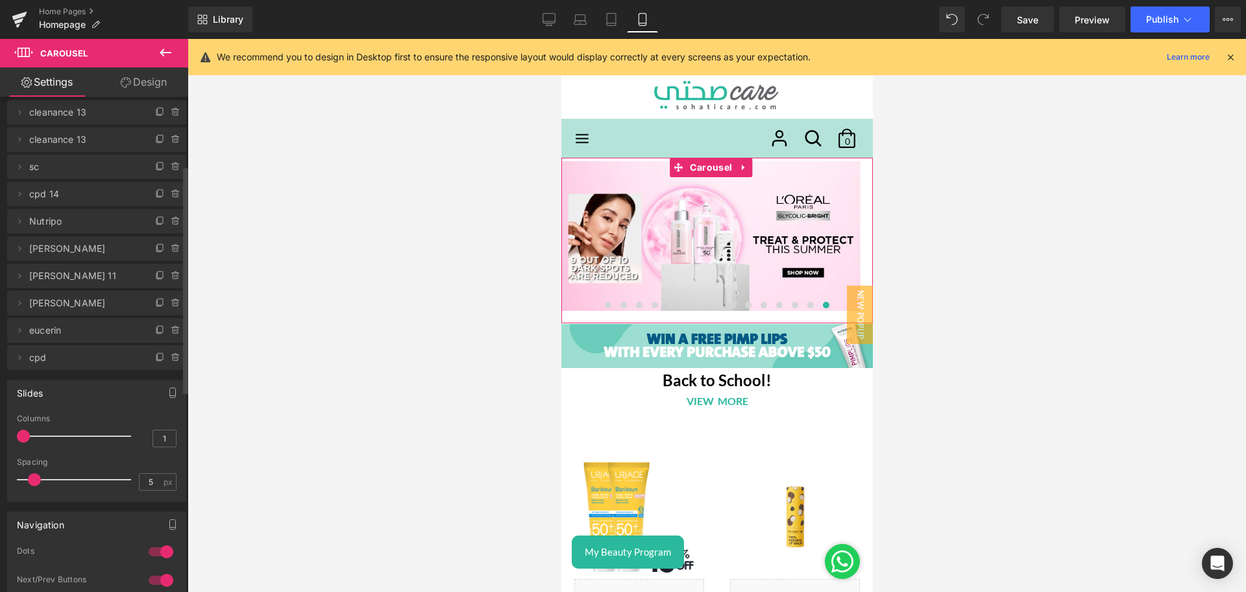
scroll to position [162, 0]
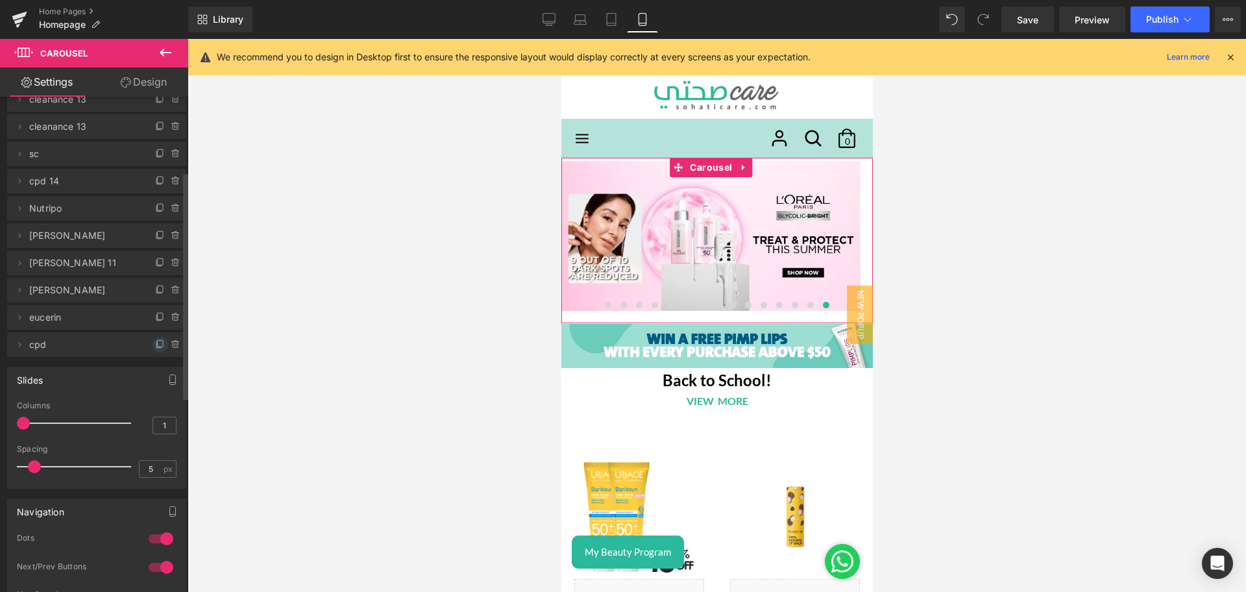
click at [158, 340] on icon at bounding box center [160, 343] width 5 height 6
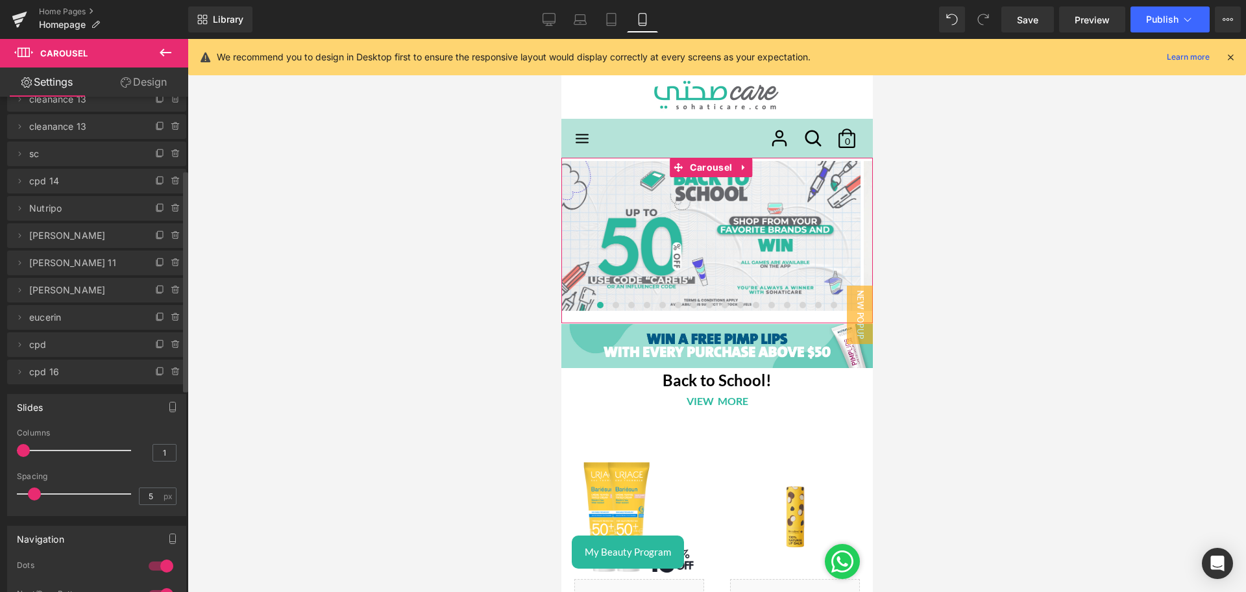
click at [147, 371] on li "Delete Cancel cpd 16 cpd 16" at bounding box center [96, 372] width 179 height 25
click at [156, 370] on icon at bounding box center [158, 372] width 5 height 6
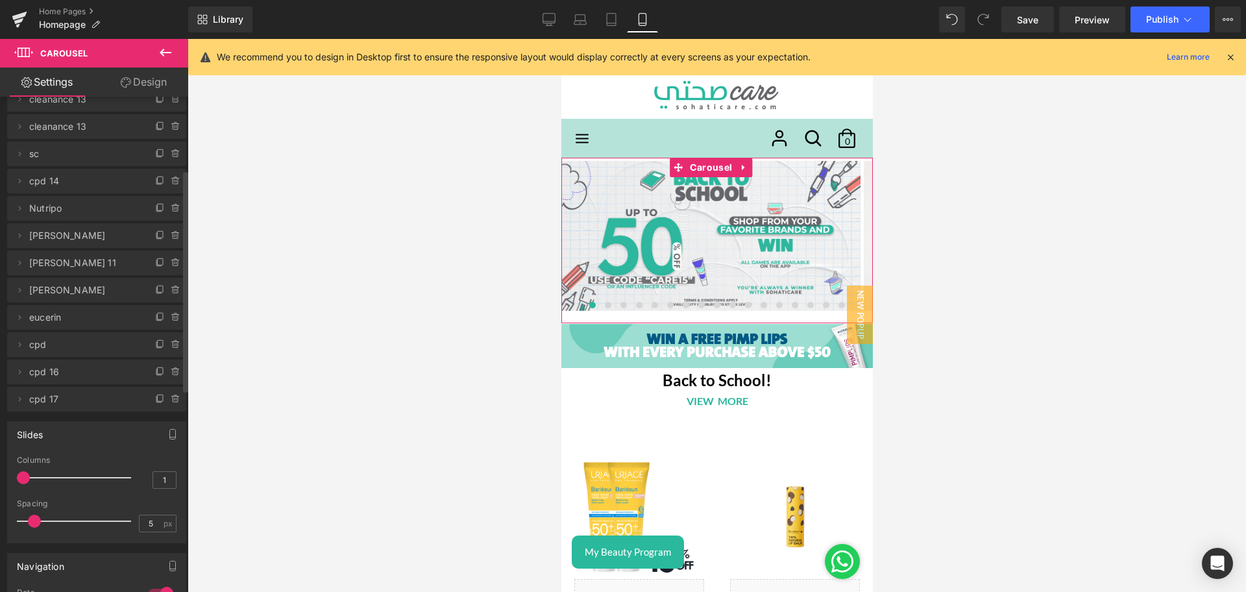
click at [61, 370] on span "cpd 16" at bounding box center [83, 372] width 109 height 25
click at [11, 371] on li "Delete Cancel cpd 16 cpd 16" at bounding box center [96, 372] width 179 height 25
click at [18, 371] on icon at bounding box center [19, 372] width 10 height 10
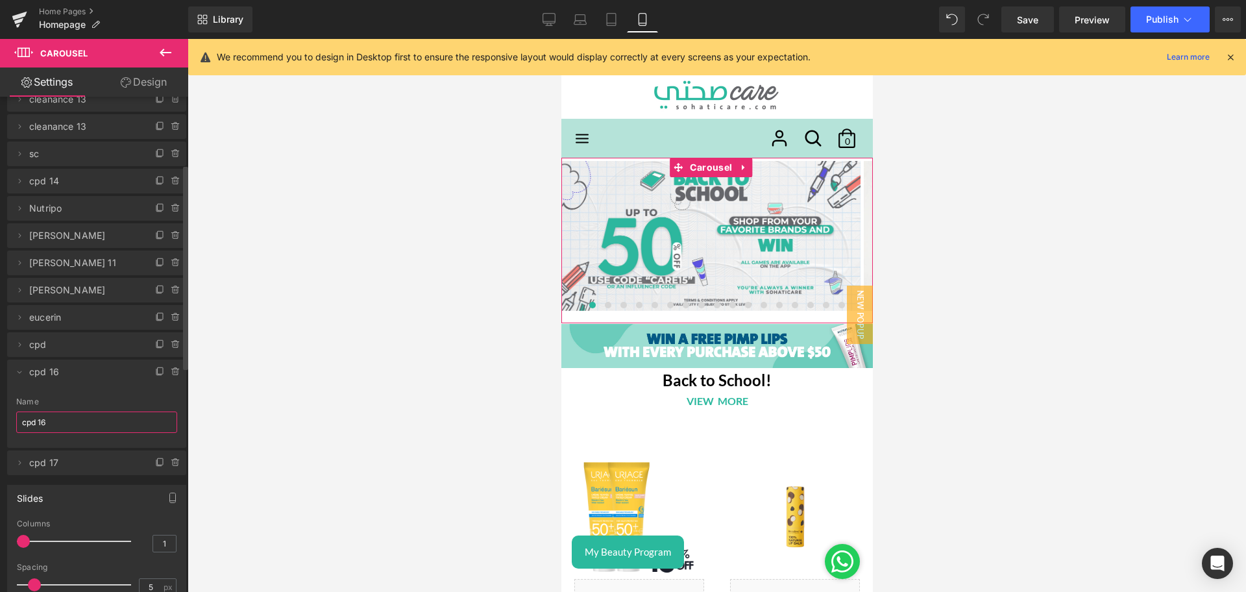
click at [57, 420] on input "cpd 16" at bounding box center [96, 421] width 161 height 21
type input "Alphanova"
click at [24, 468] on span at bounding box center [20, 463] width 16 height 16
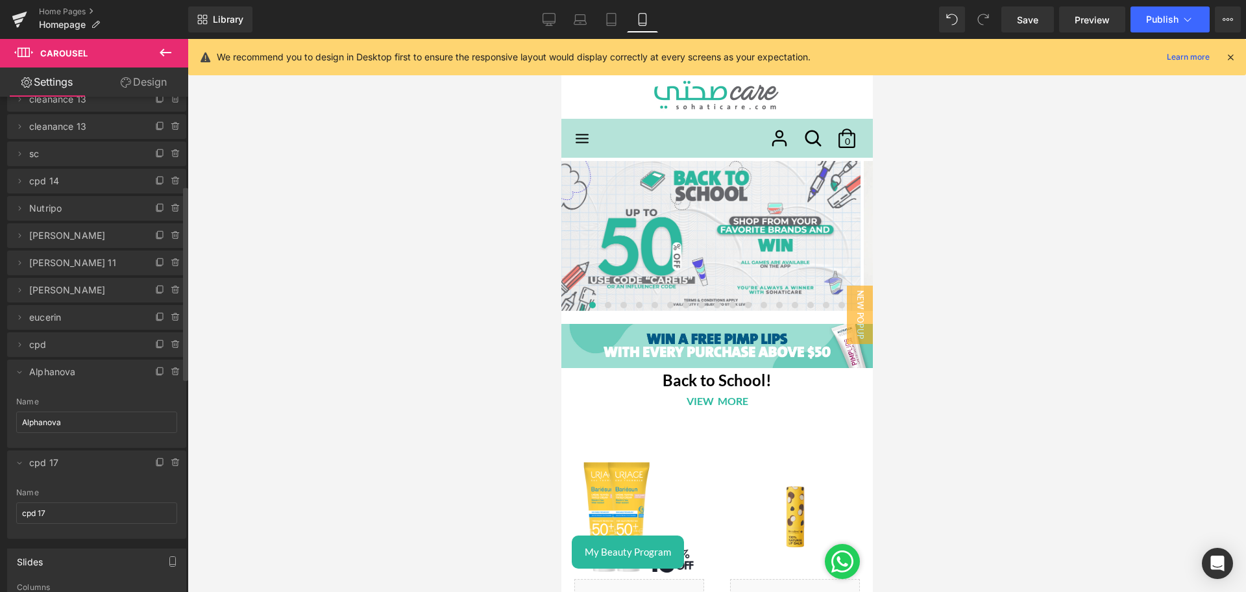
scroll to position [226, 0]
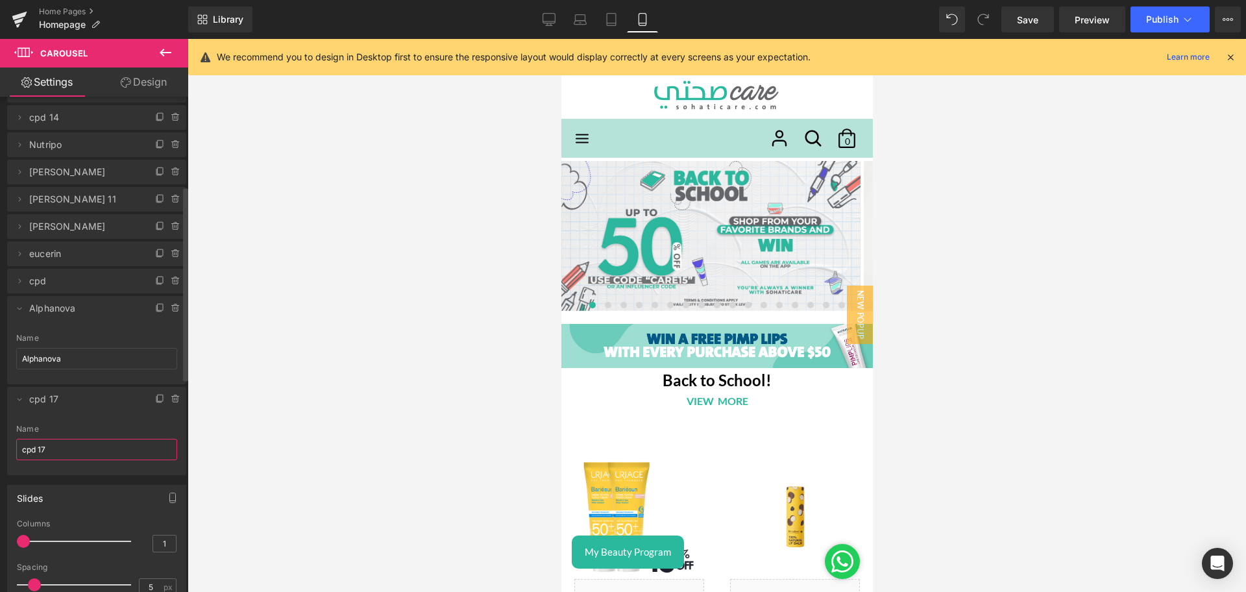
click at [49, 455] on input "cpd 17" at bounding box center [96, 449] width 161 height 21
type input "Alphanova Bebe"
click at [16, 304] on icon at bounding box center [19, 308] width 10 height 10
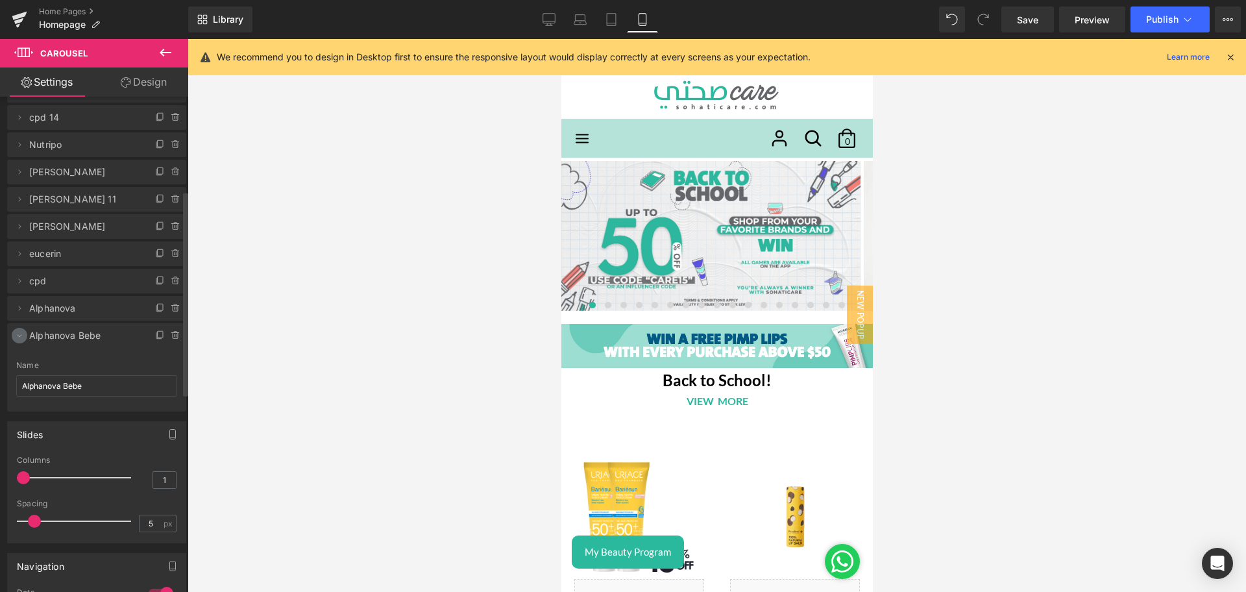
click at [19, 337] on icon at bounding box center [20, 336] width 5 height 3
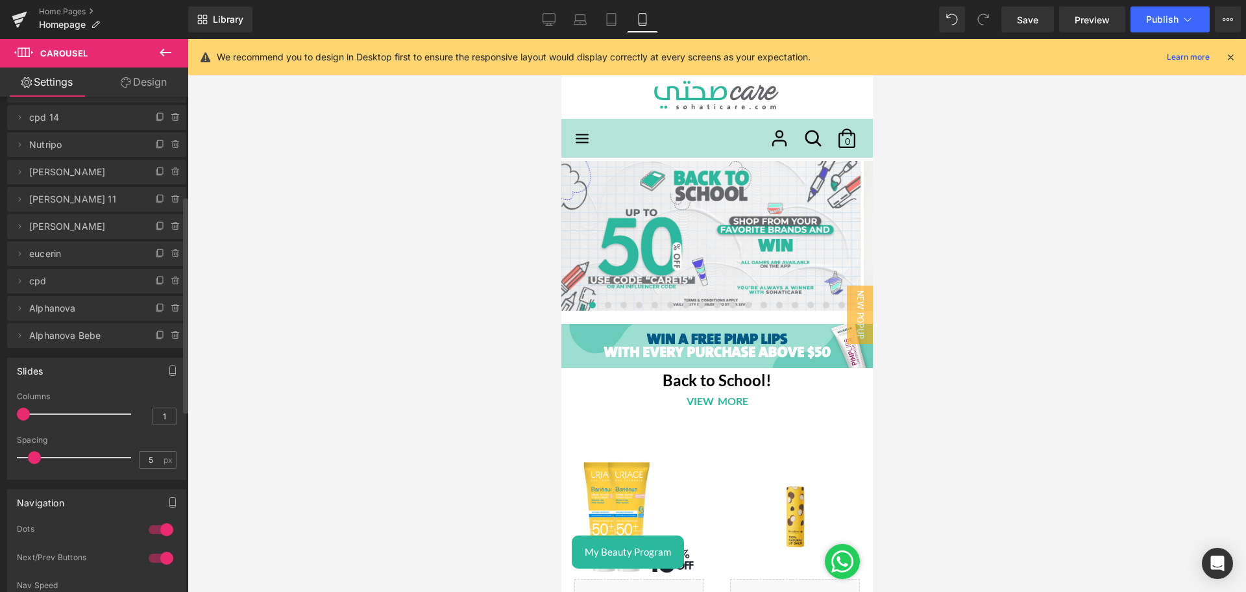
click at [52, 308] on span "Alphanova" at bounding box center [83, 308] width 109 height 25
click at [846, 303] on span "New Popup" at bounding box center [859, 315] width 26 height 58
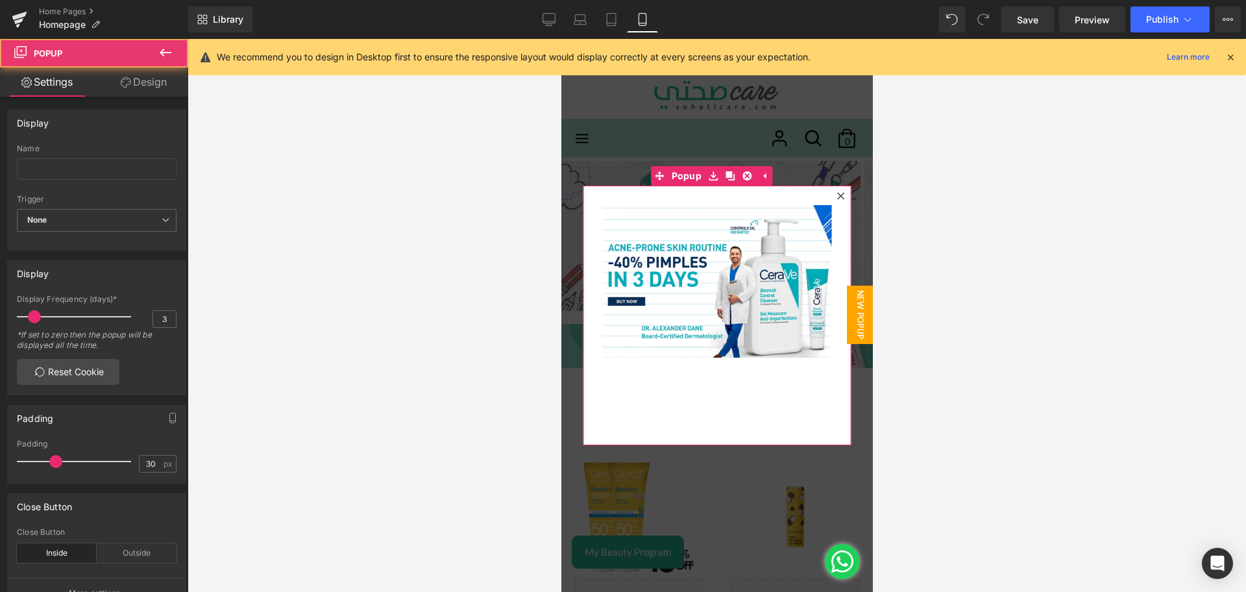
click at [836, 194] on icon at bounding box center [840, 196] width 8 height 8
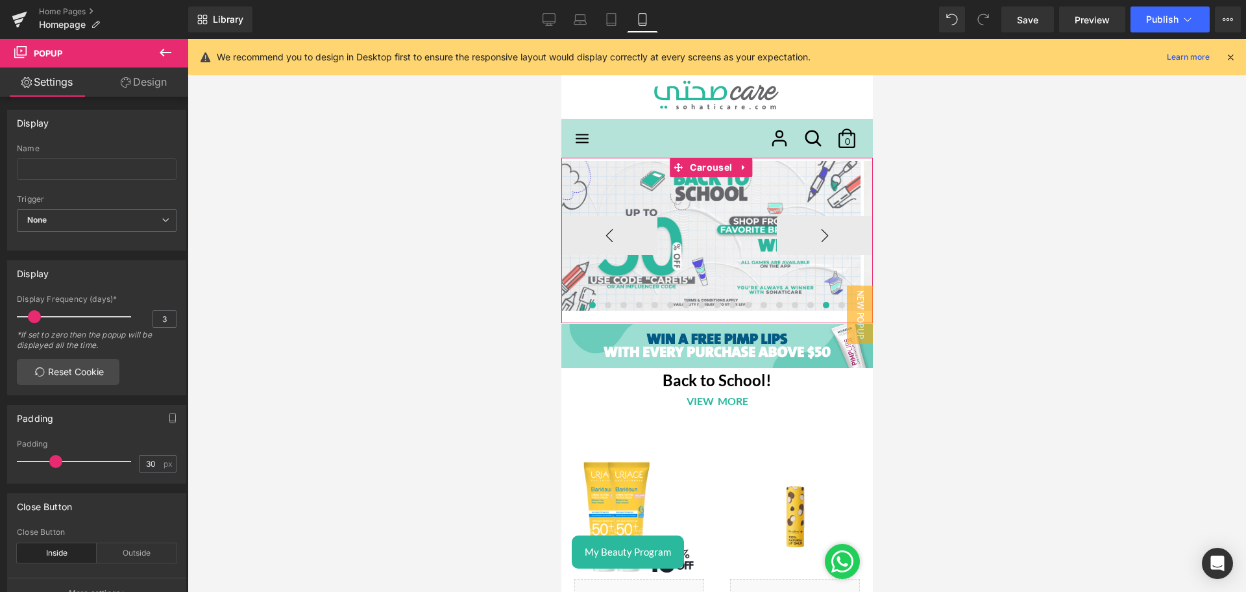
click at [822, 305] on span at bounding box center [825, 305] width 6 height 6
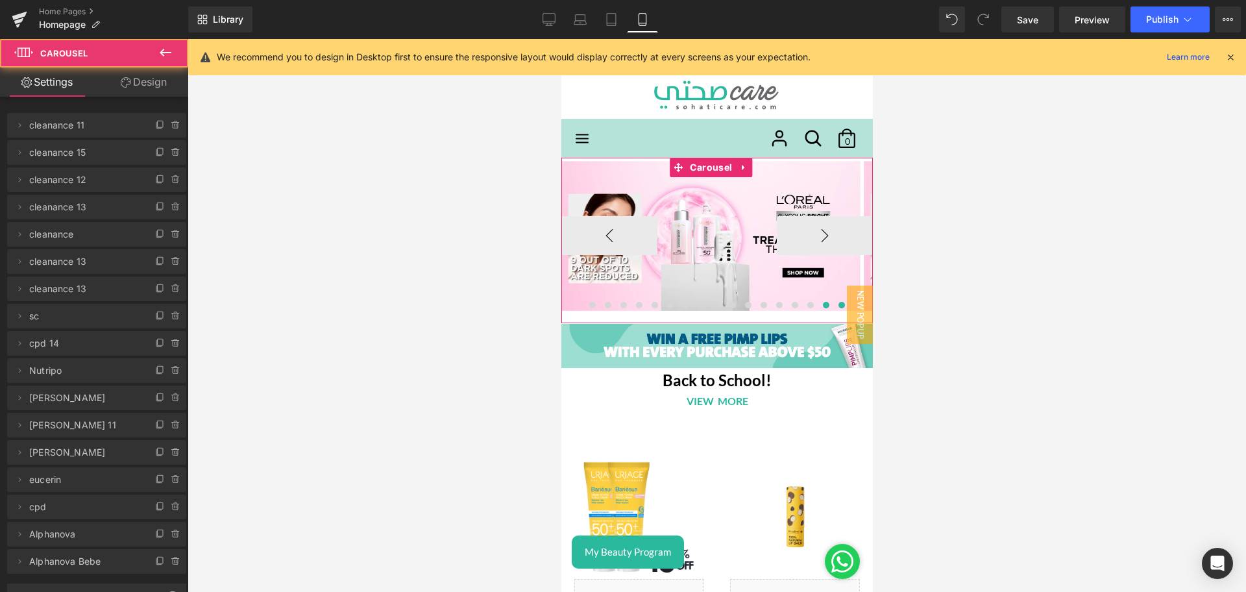
click at [833, 305] on button at bounding box center [841, 305] width 16 height 13
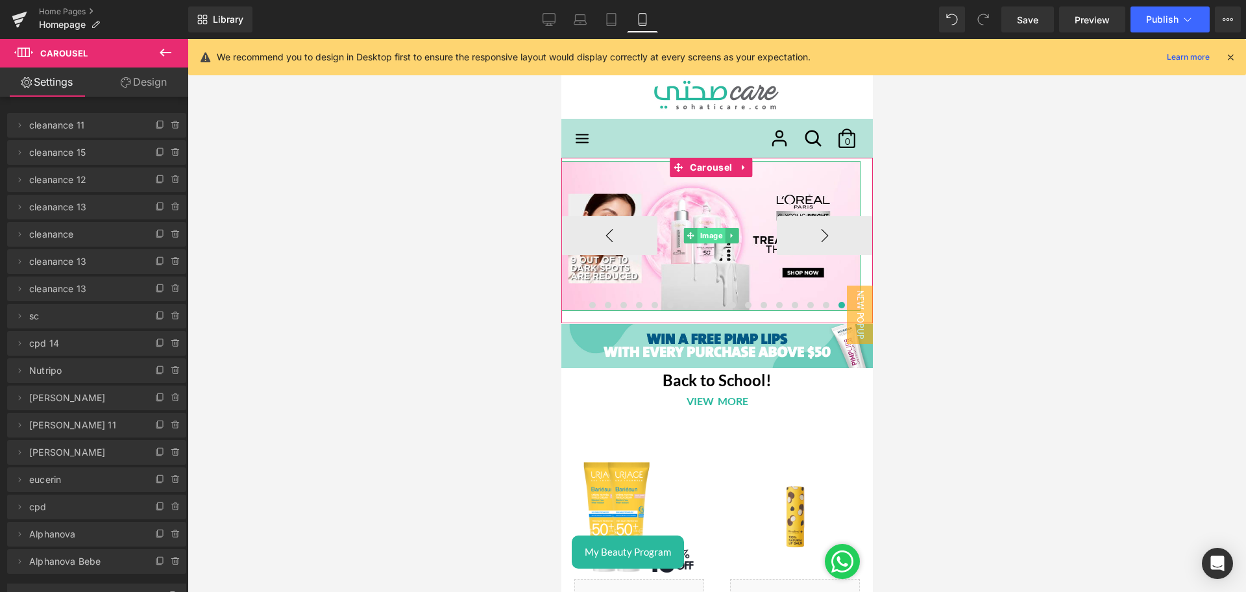
click at [708, 239] on span "Image" at bounding box center [710, 236] width 28 height 16
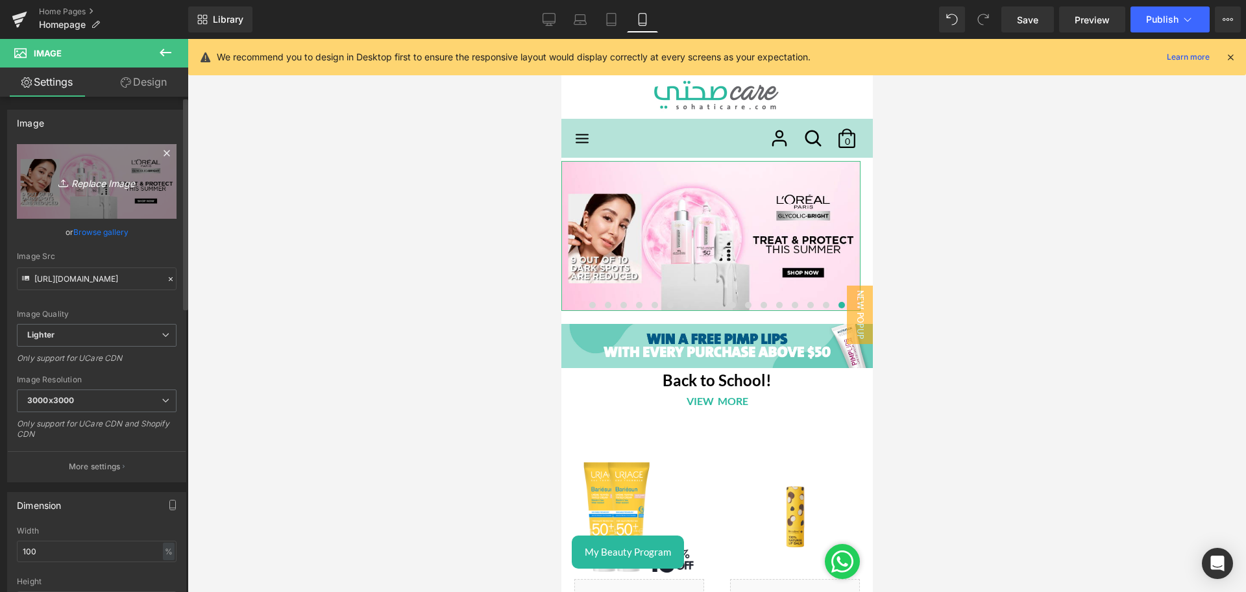
click at [97, 182] on icon "Replace Image" at bounding box center [97, 181] width 104 height 16
click at [132, 184] on icon "Replace Image" at bounding box center [97, 181] width 104 height 16
type input "C:\fakepath\alphanova 1.png"
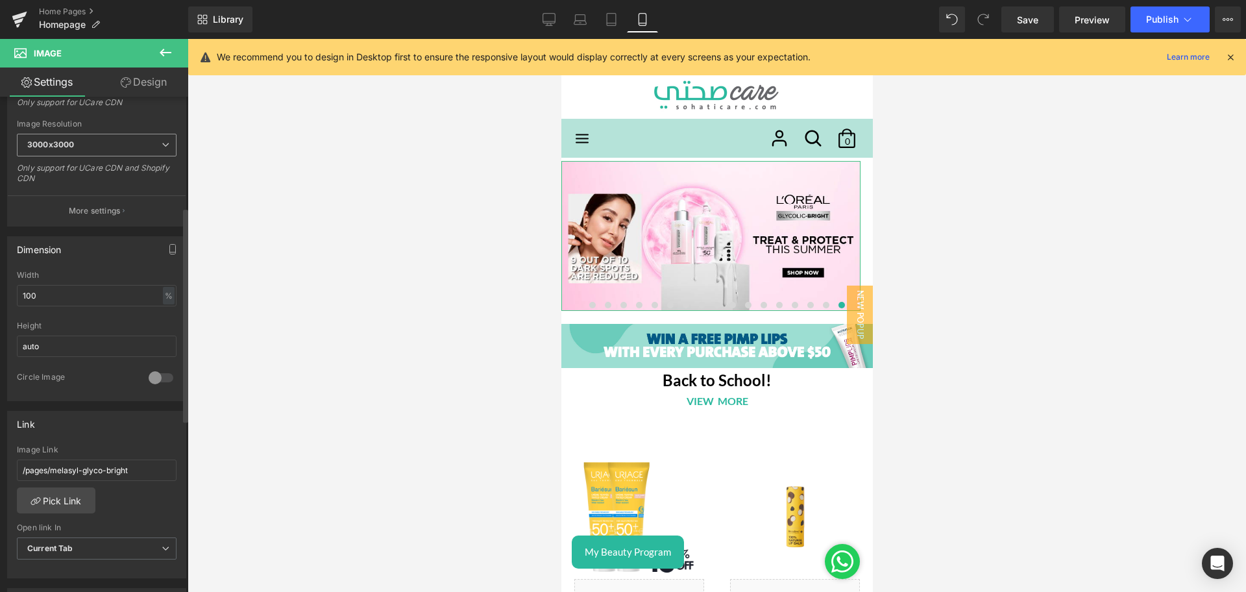
scroll to position [258, 0]
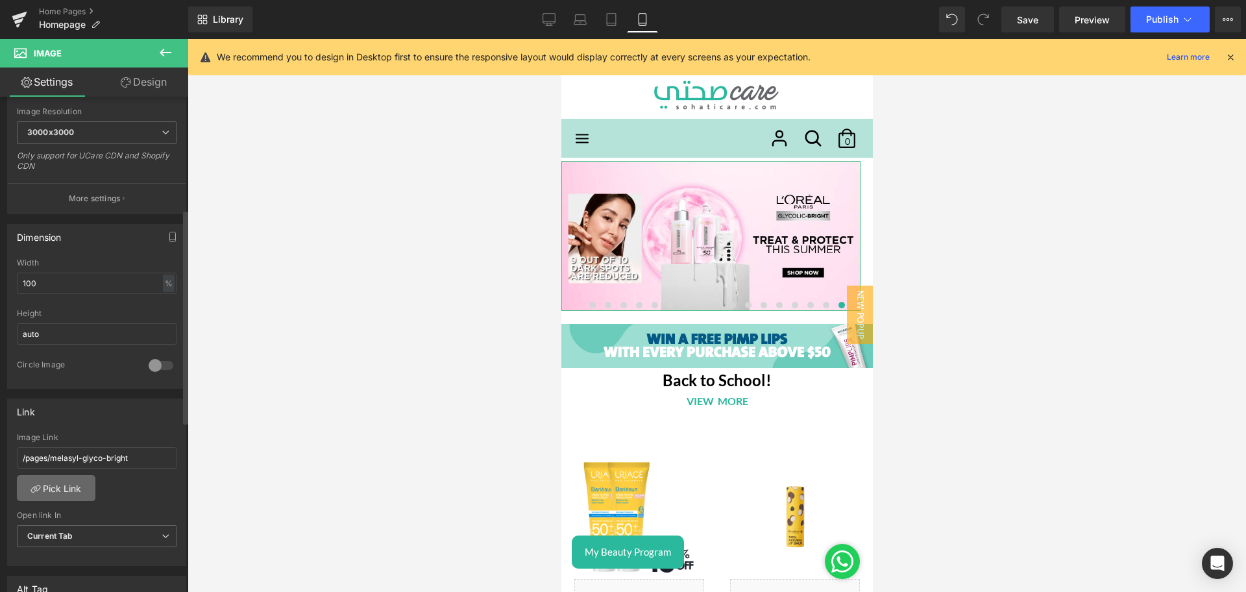
click at [71, 487] on link "Pick Link" at bounding box center [56, 488] width 79 height 26
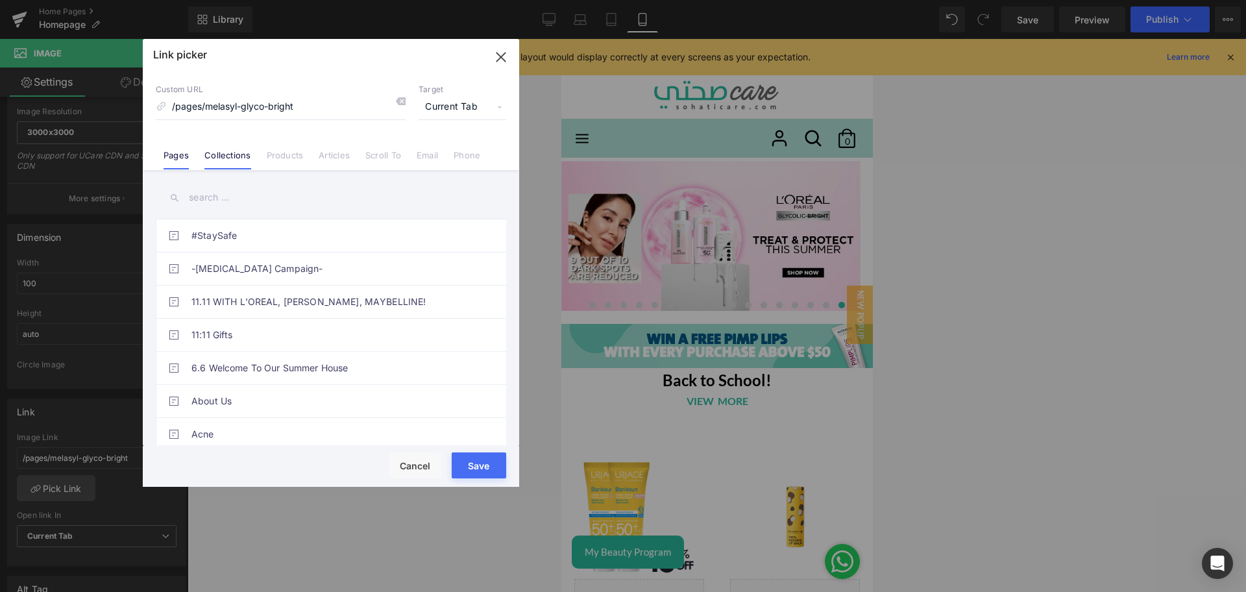
click at [0, 0] on link "Collections" at bounding box center [0, 0] width 0 height 0
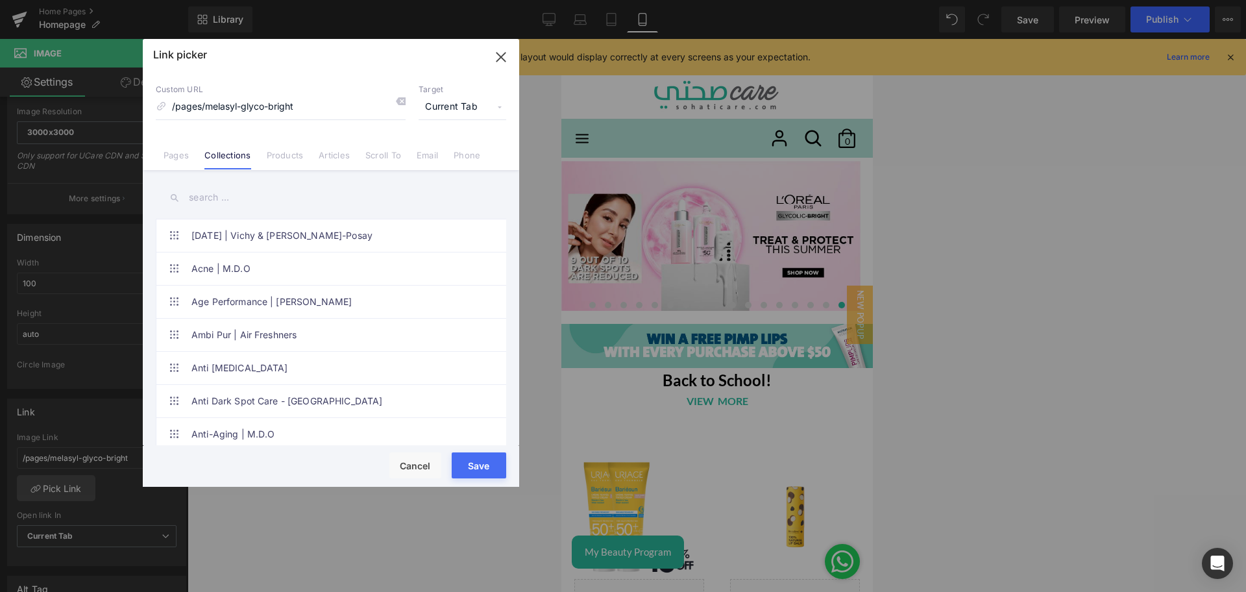
click at [0, 0] on div "Link picker Back to Library Insert Custom URL /pages/melasyl-glyco-bright Targe…" at bounding box center [0, 0] width 0 height 0
click at [217, 199] on input "text" at bounding box center [331, 197] width 350 height 29
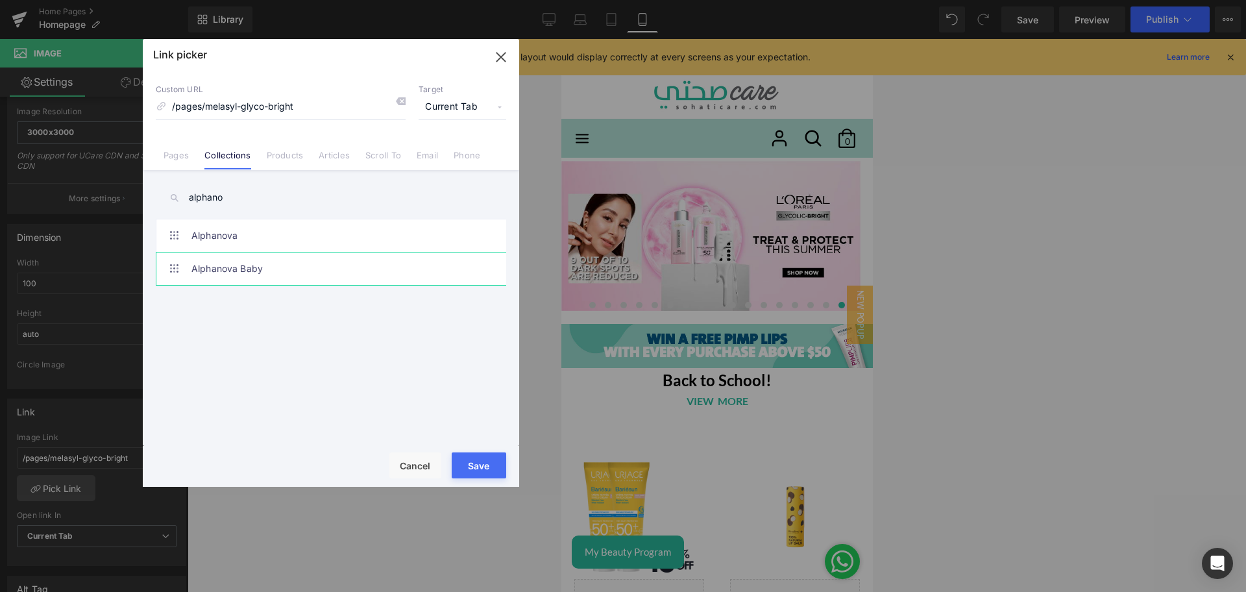
type input "alphano"
click at [0, 0] on link "Alphanova Baby" at bounding box center [0, 0] width 0 height 0
click at [0, 0] on button "Save" at bounding box center [0, 0] width 0 height 0
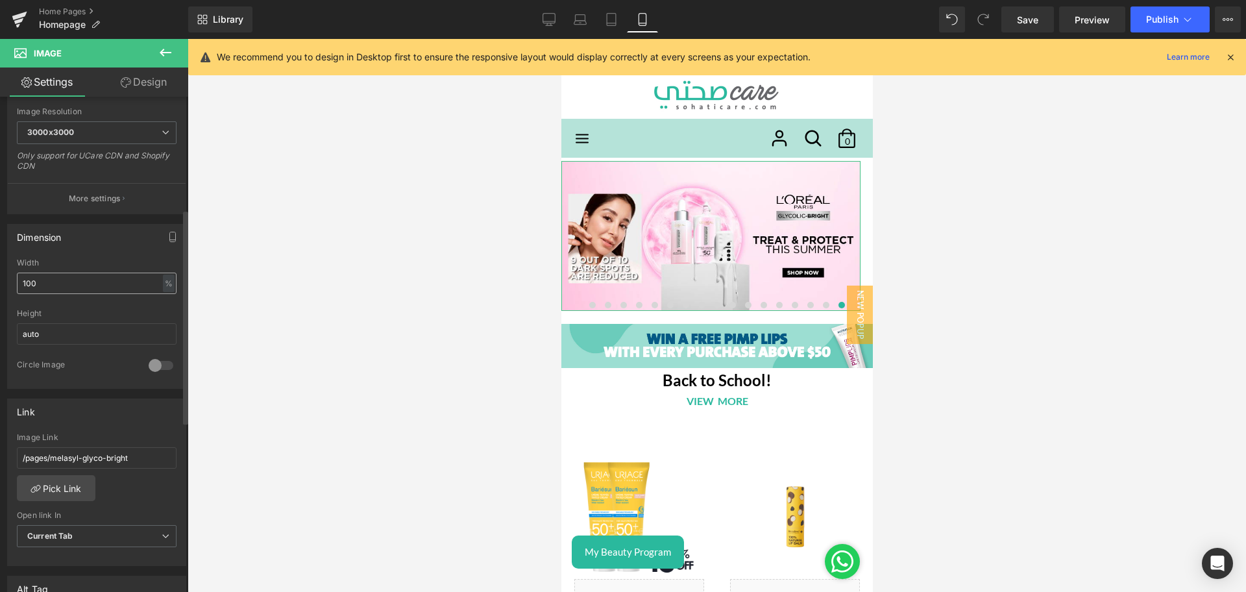
scroll to position [0, 0]
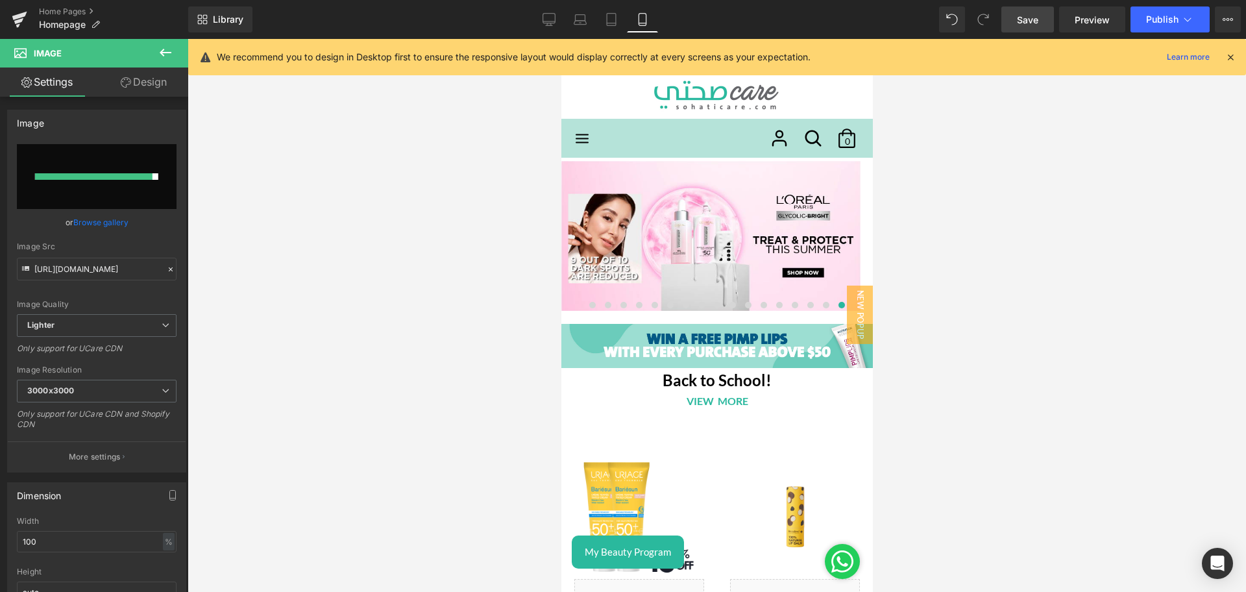
click at [1040, 17] on link "Save" at bounding box center [1027, 19] width 53 height 26
click at [1168, 16] on span "Publish" at bounding box center [1162, 19] width 32 height 10
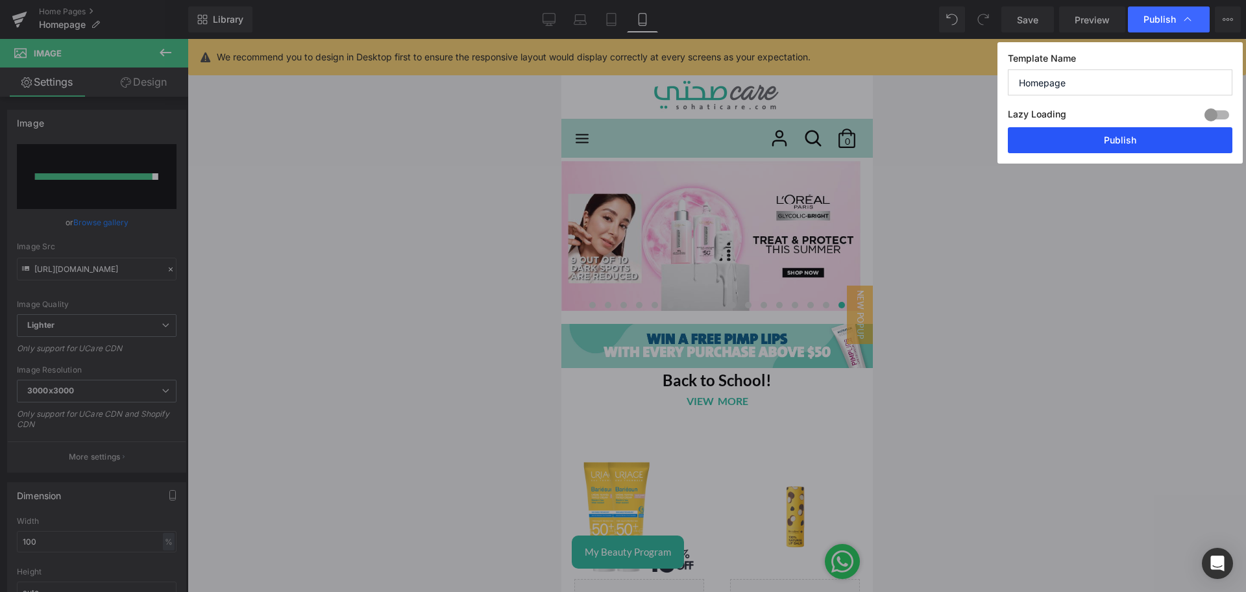
click at [0, 0] on button "Publish" at bounding box center [0, 0] width 0 height 0
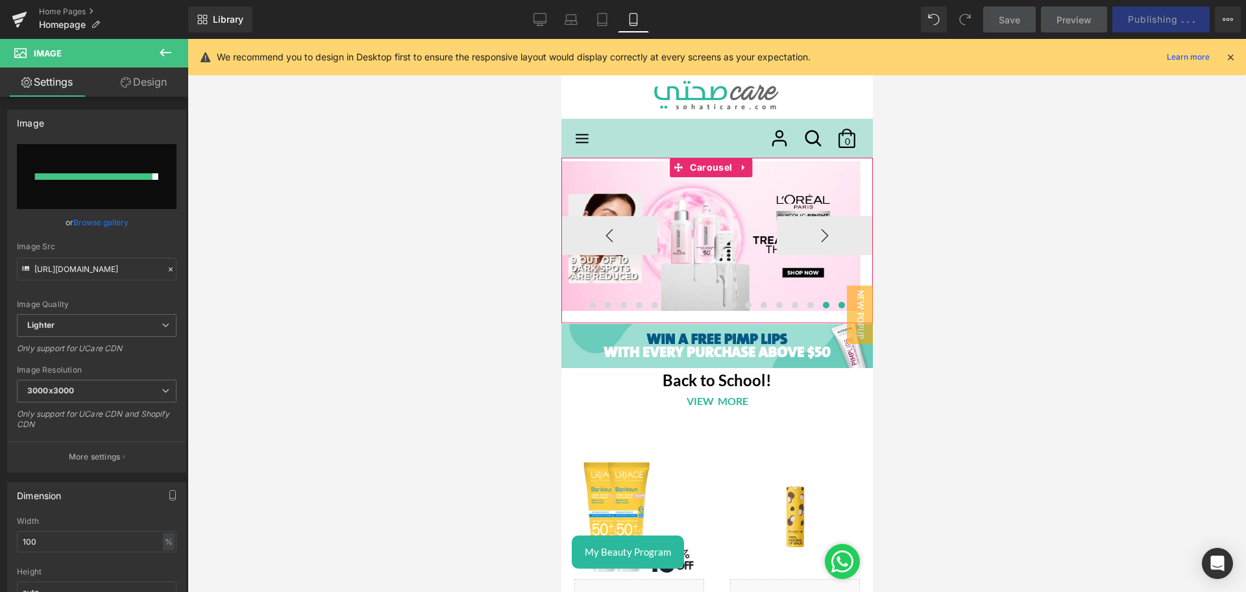
click at [822, 308] on span at bounding box center [825, 305] width 6 height 6
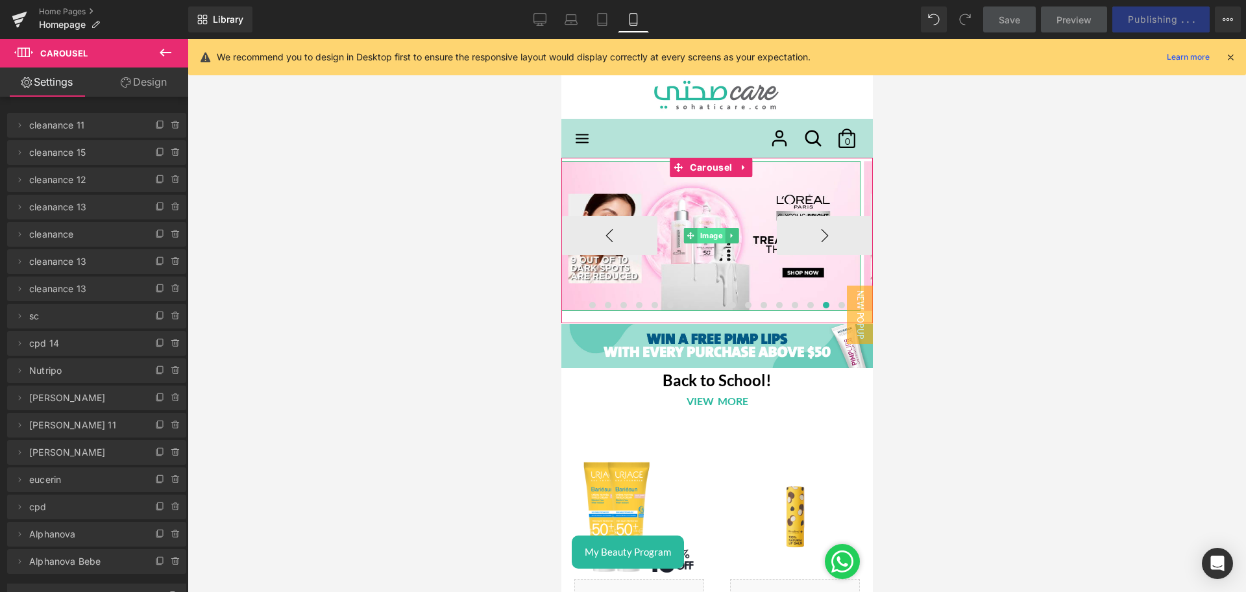
click at [696, 230] on span "Image" at bounding box center [710, 236] width 28 height 16
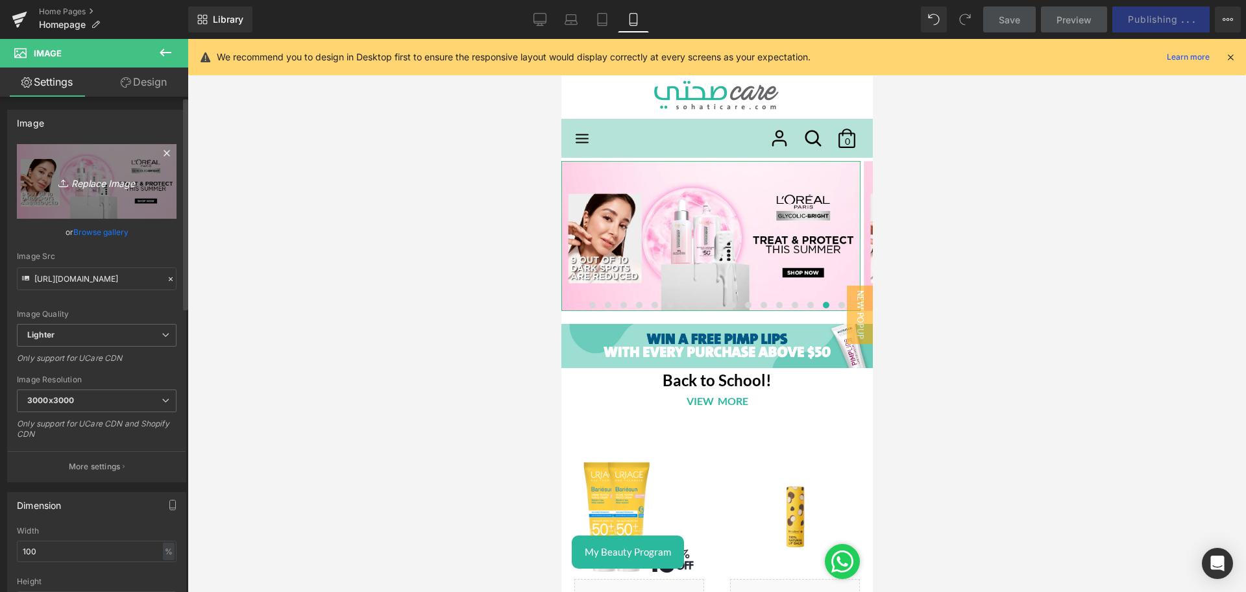
click at [79, 180] on icon "Replace Image" at bounding box center [97, 181] width 104 height 16
click at [116, 180] on icon "Replace Image" at bounding box center [97, 181] width 104 height 16
type input "C:\fakepath\alphanova 2.png"
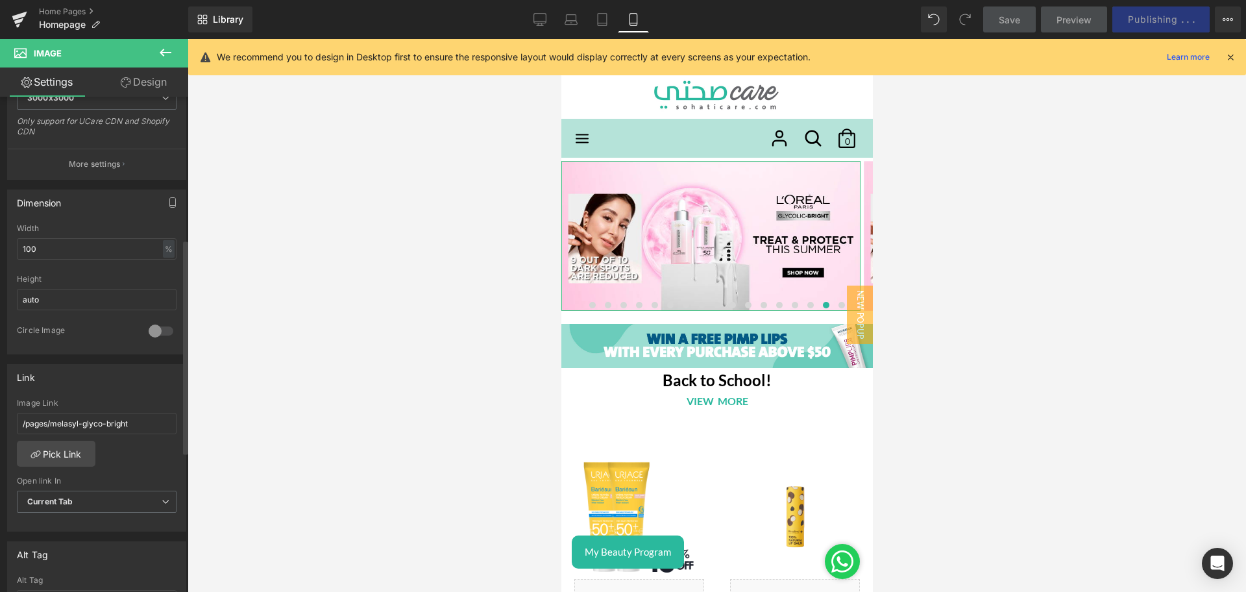
scroll to position [356, 0]
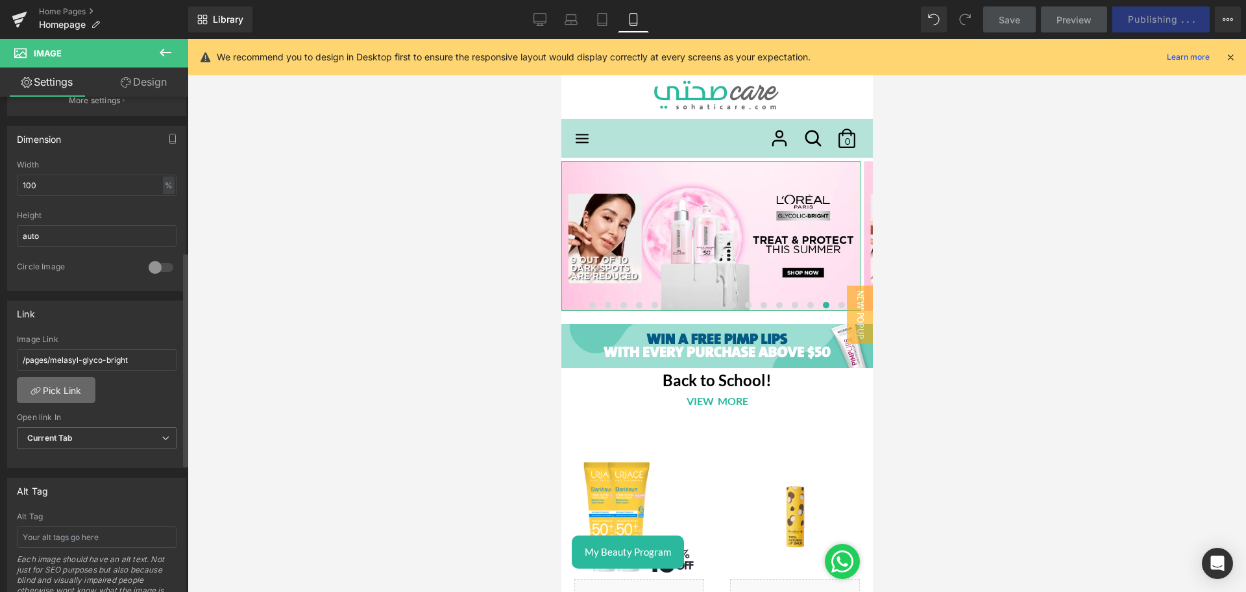
click at [73, 393] on link "Pick Link" at bounding box center [56, 390] width 79 height 26
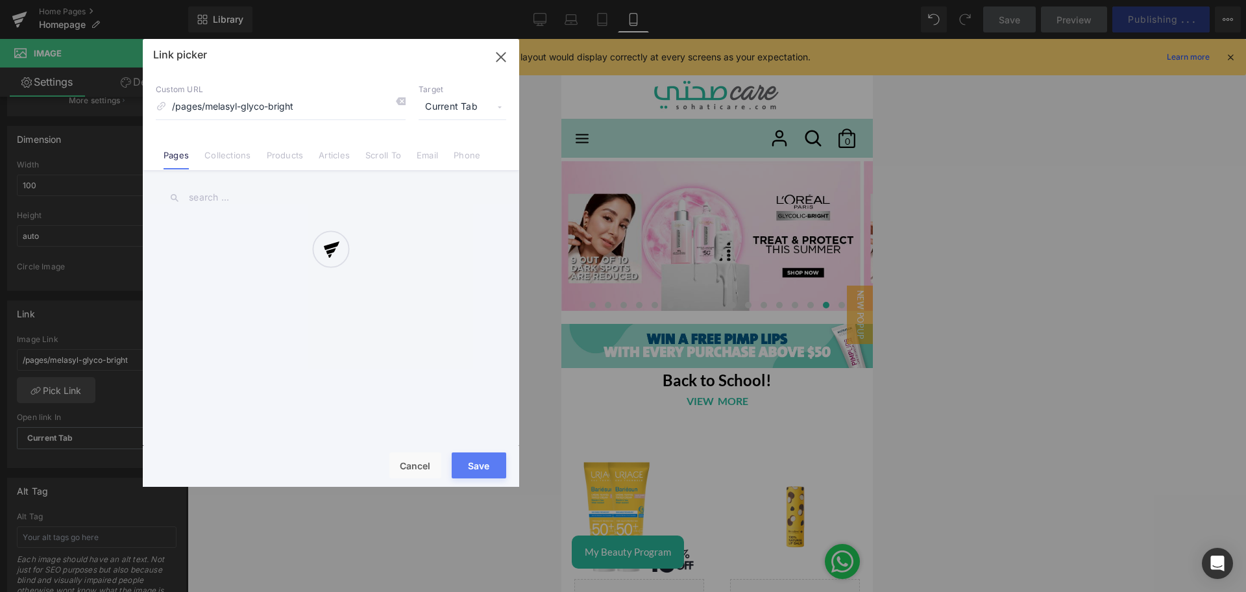
click at [221, 159] on div at bounding box center [331, 263] width 376 height 448
click at [232, 152] on div at bounding box center [331, 263] width 376 height 448
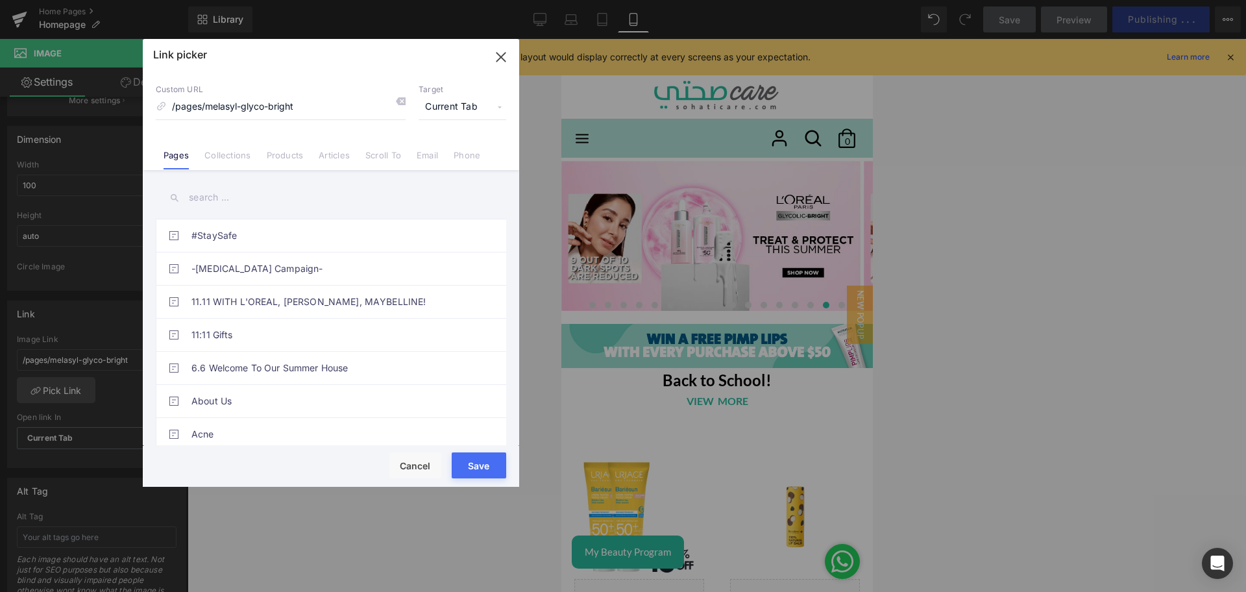
click at [0, 0] on link "Collections" at bounding box center [0, 0] width 0 height 0
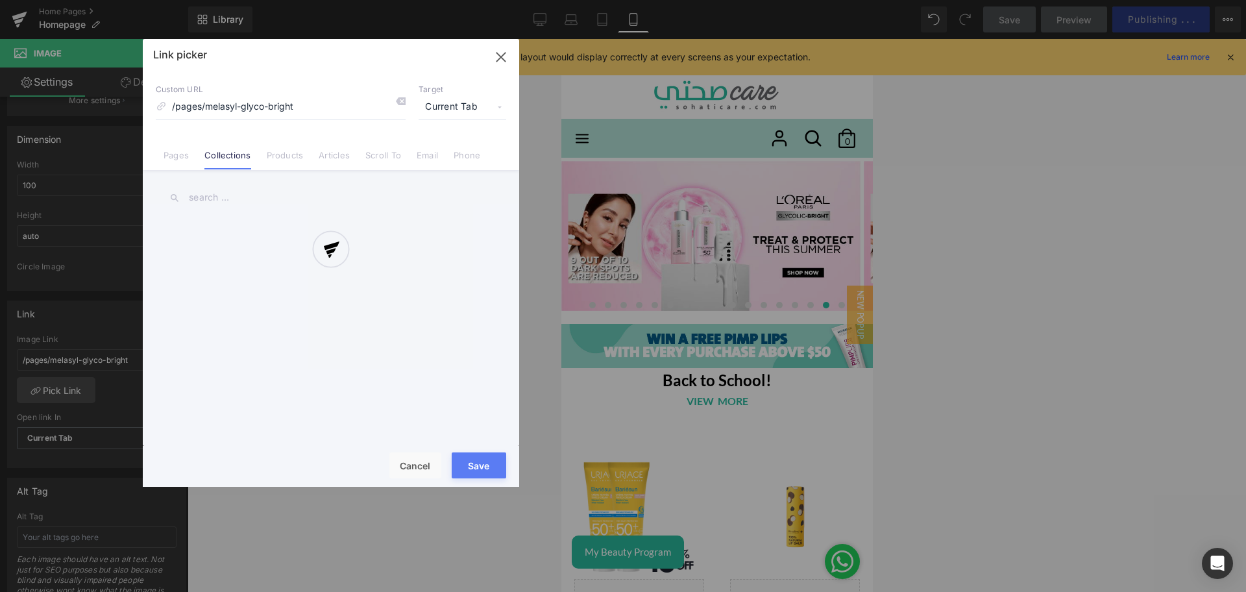
click at [226, 192] on div at bounding box center [331, 263] width 376 height 448
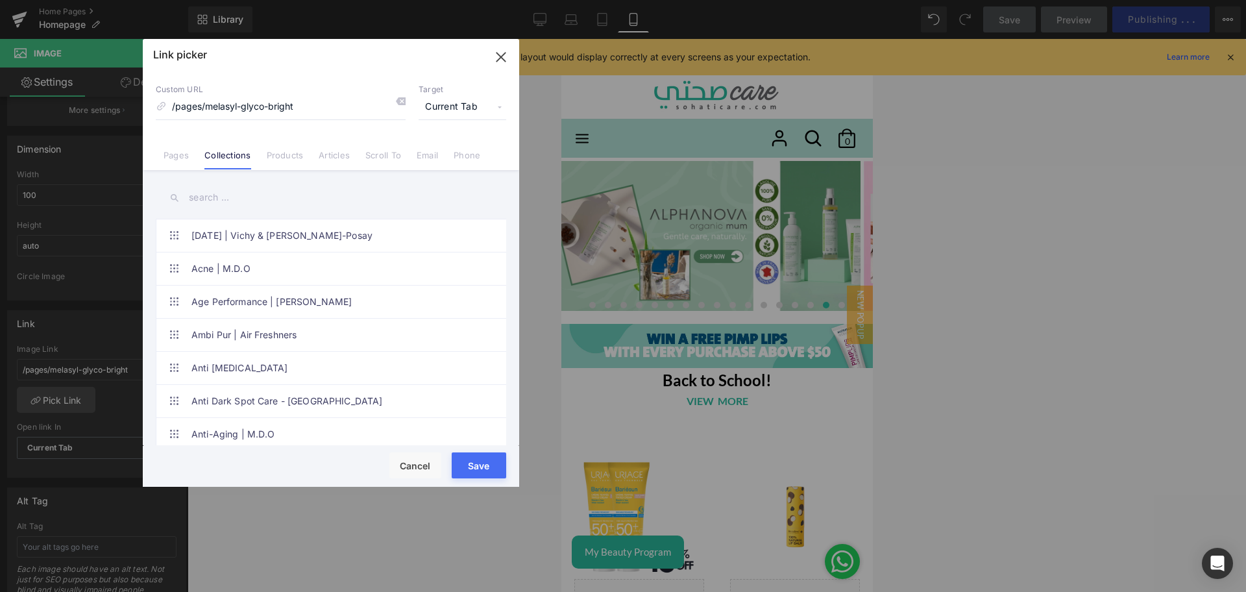
scroll to position [366, 0]
click at [0, 0] on input "text" at bounding box center [0, 0] width 0 height 0
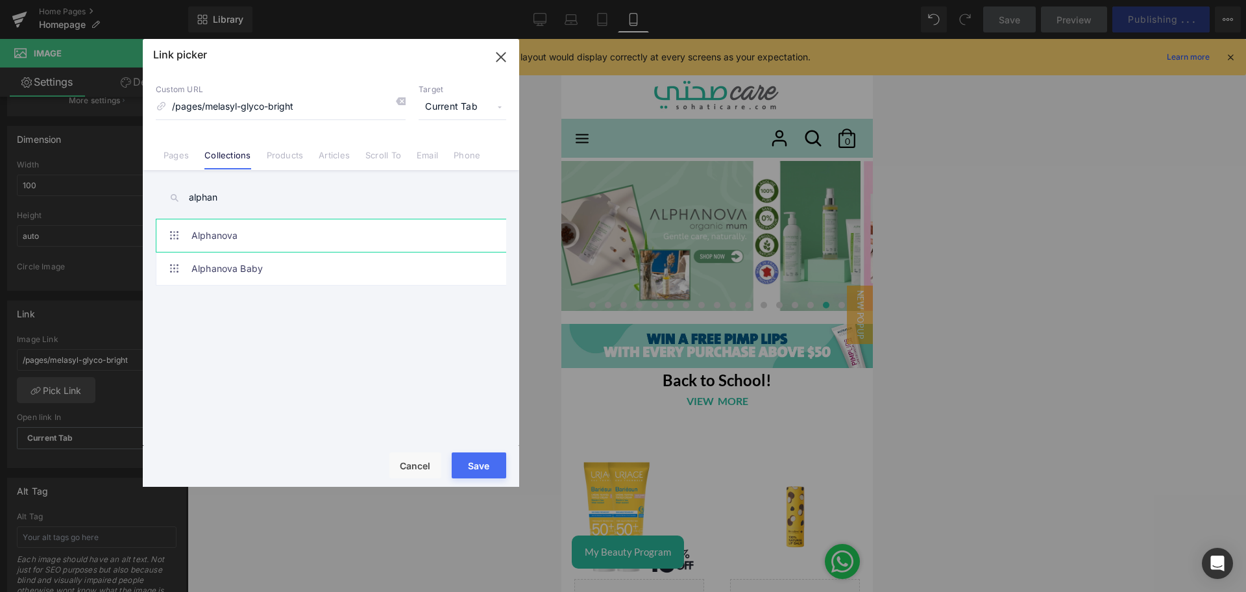
type input "alphan"
click at [0, 0] on link "Alphanova" at bounding box center [0, 0] width 0 height 0
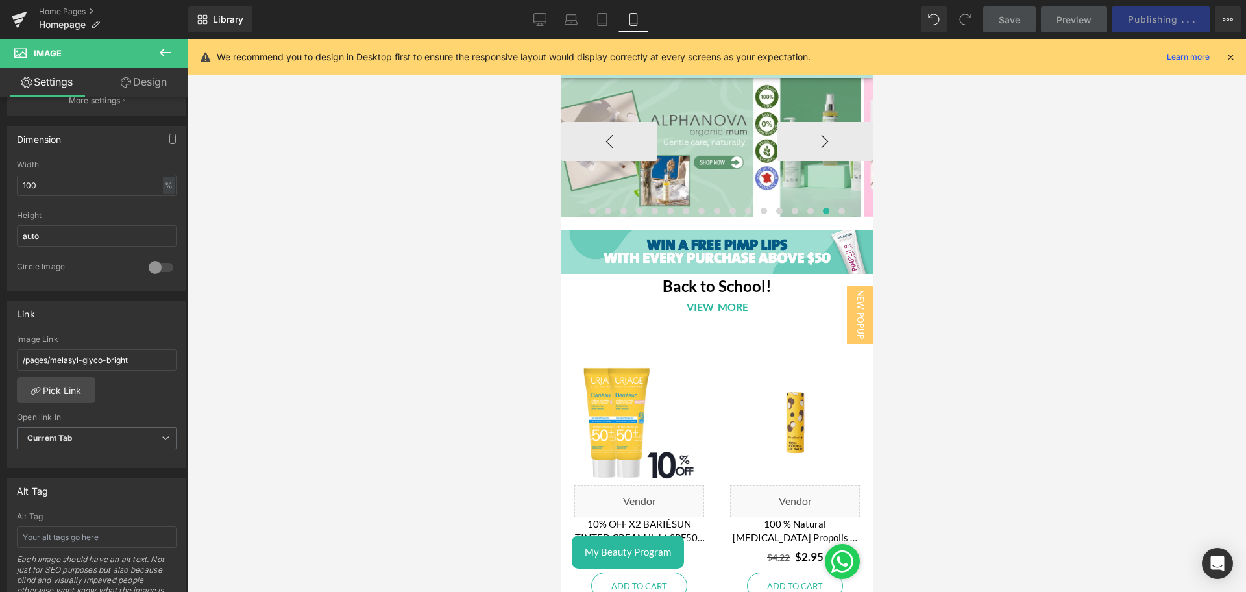
scroll to position [106, 0]
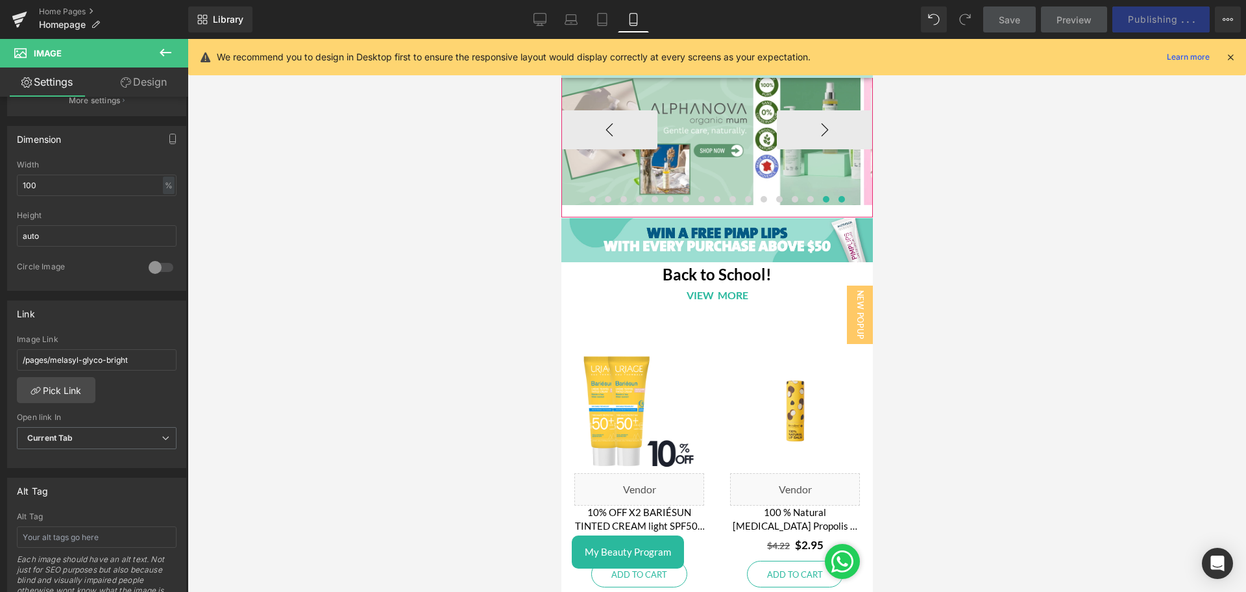
click at [839, 202] on button at bounding box center [841, 199] width 16 height 13
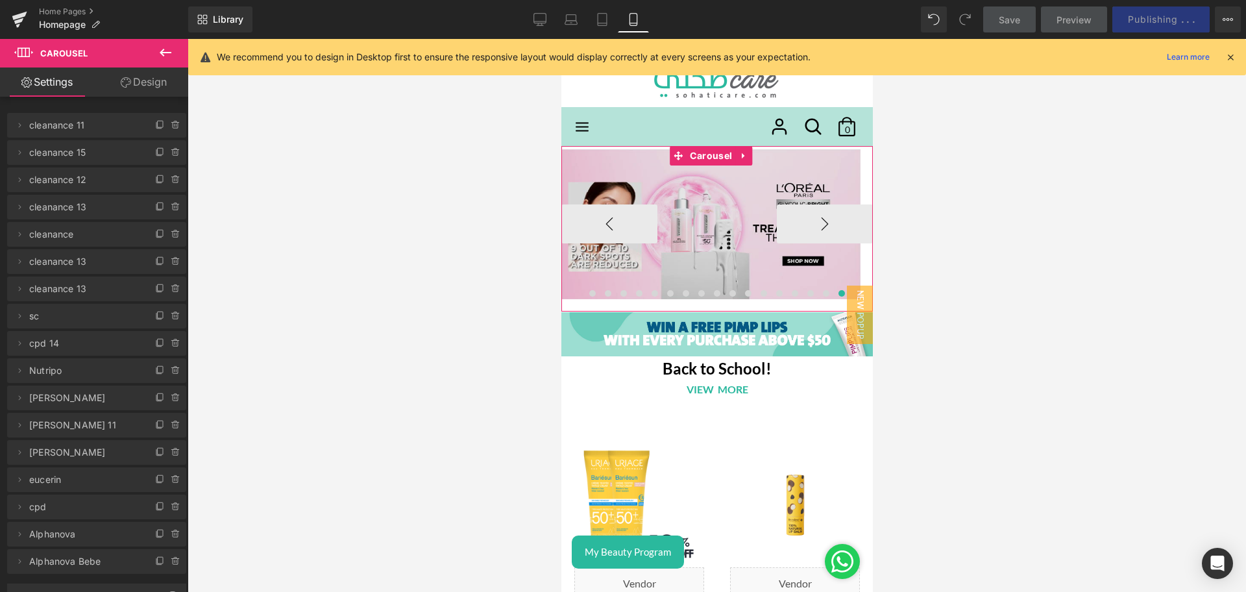
scroll to position [9, 0]
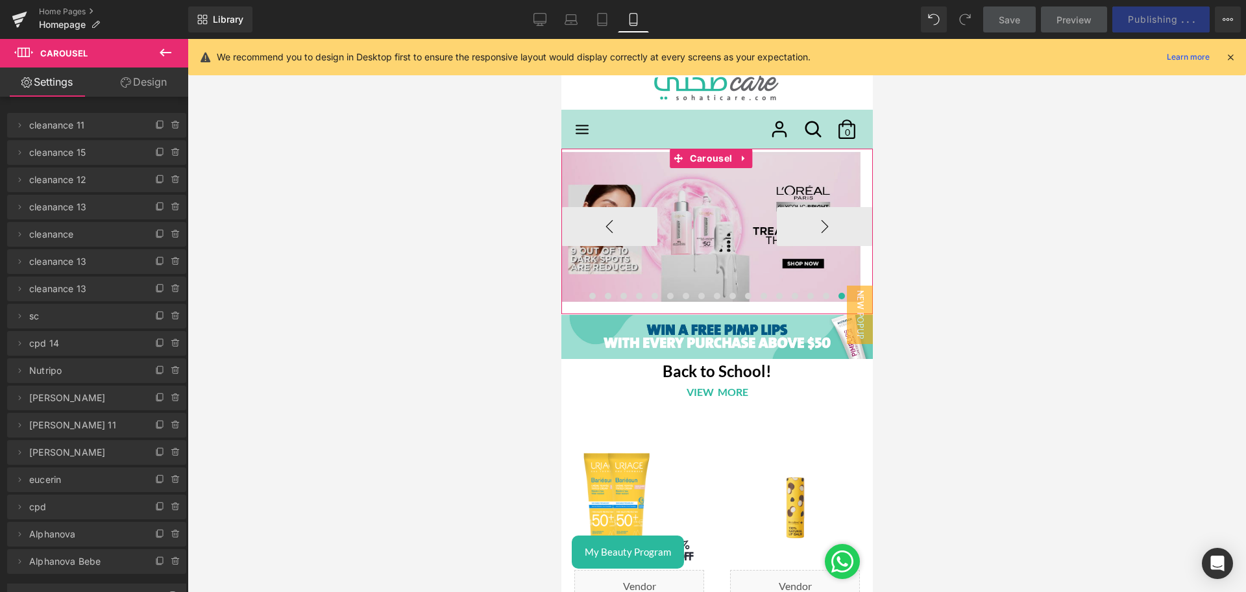
click at [694, 228] on div "Image" at bounding box center [710, 227] width 299 height 150
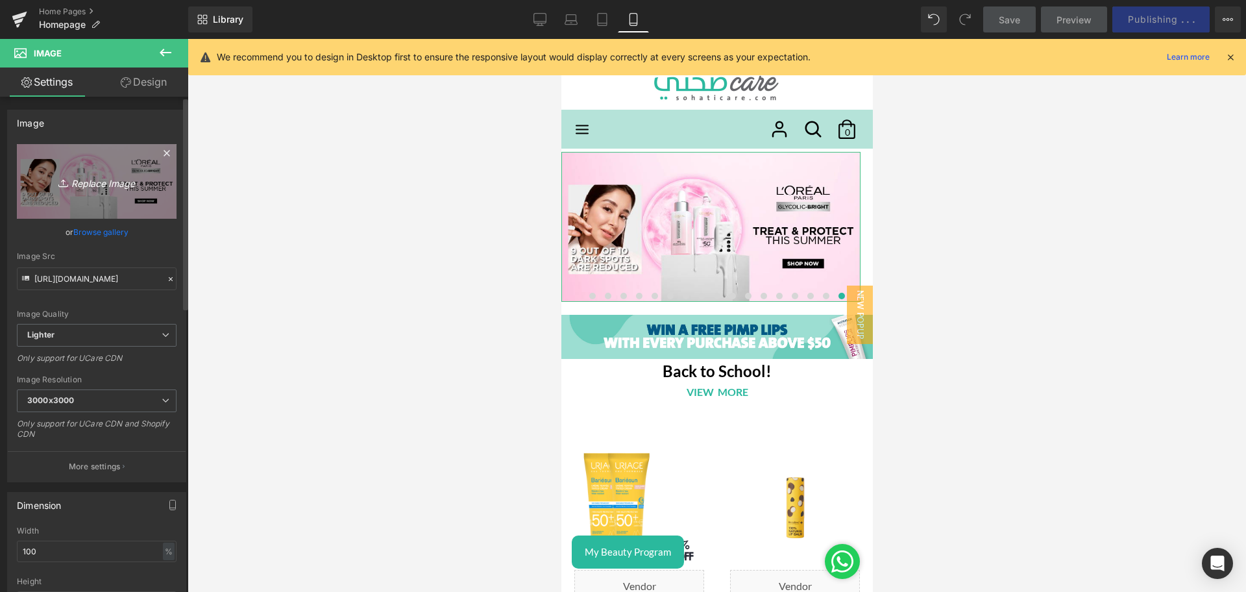
click at [71, 183] on icon "Replace Image" at bounding box center [97, 181] width 104 height 16
type input "C:\fakepath\alphanova 1.png"
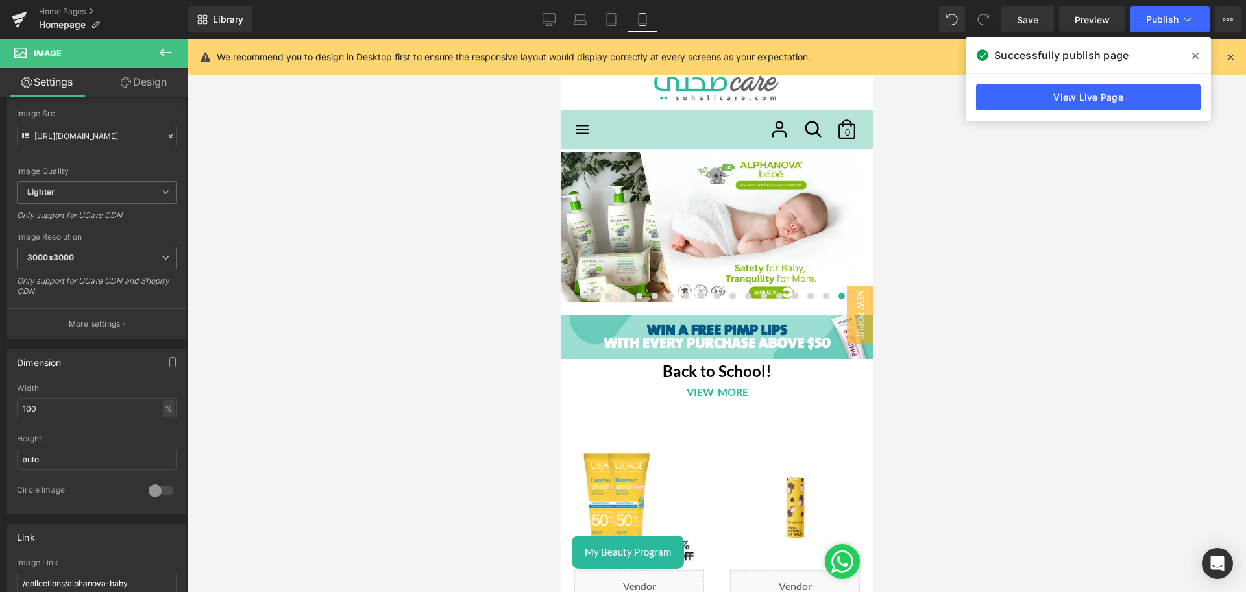
scroll to position [153, 0]
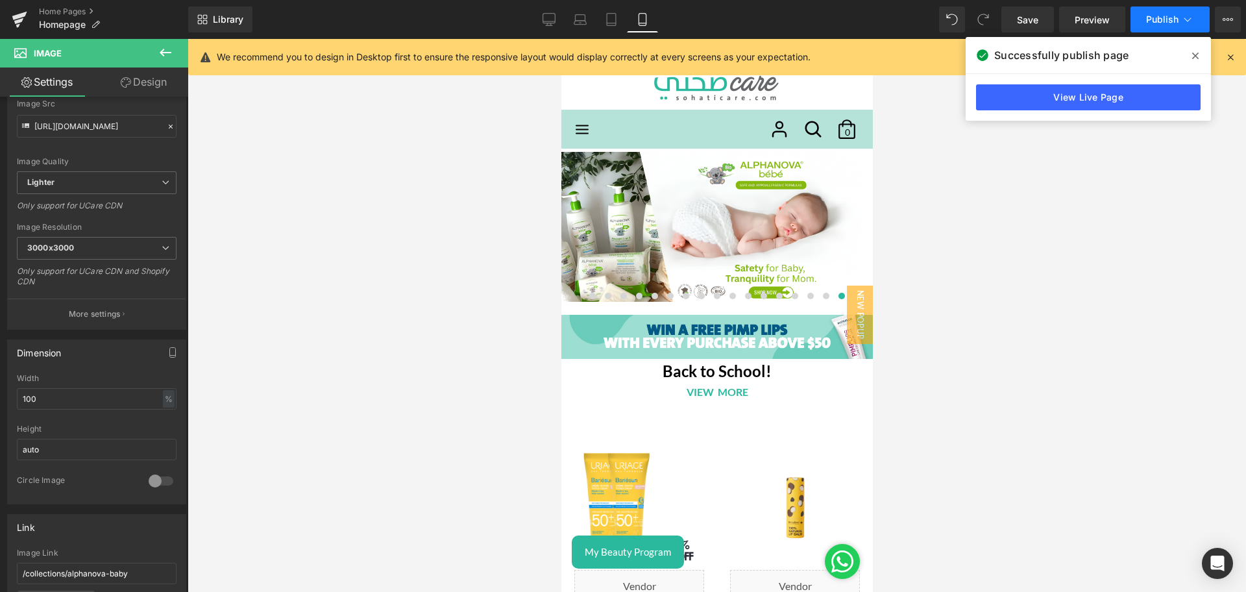
click at [1165, 21] on span "Publish" at bounding box center [1162, 19] width 32 height 10
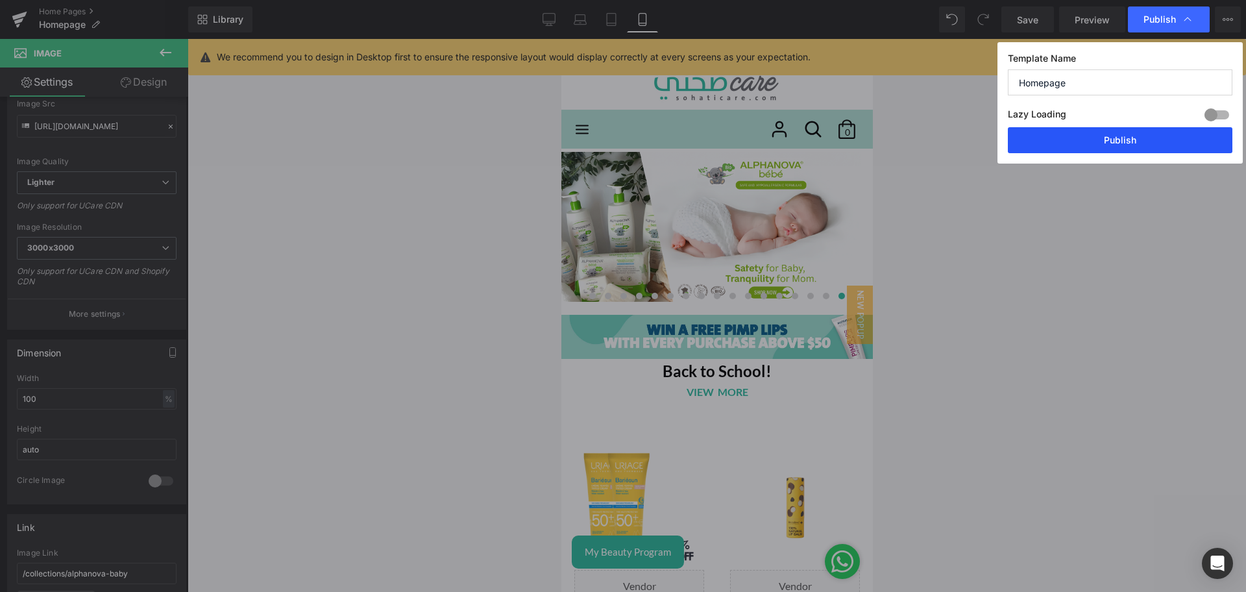
click at [0, 0] on button "Publish" at bounding box center [0, 0] width 0 height 0
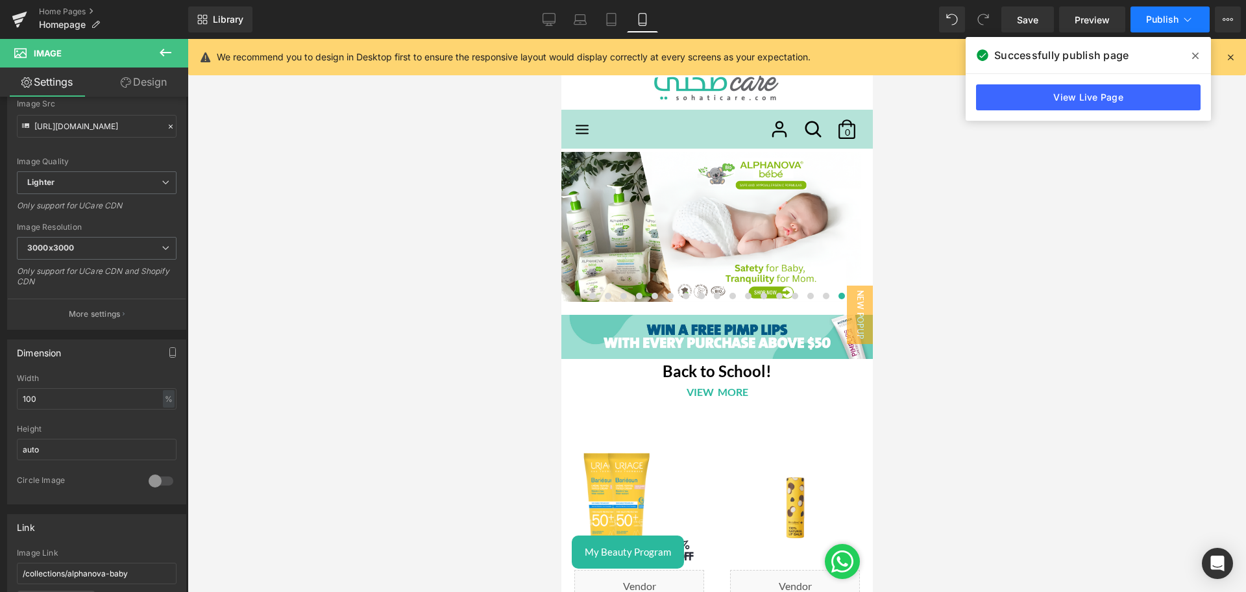
click at [1159, 10] on button "Publish" at bounding box center [1170, 19] width 79 height 26
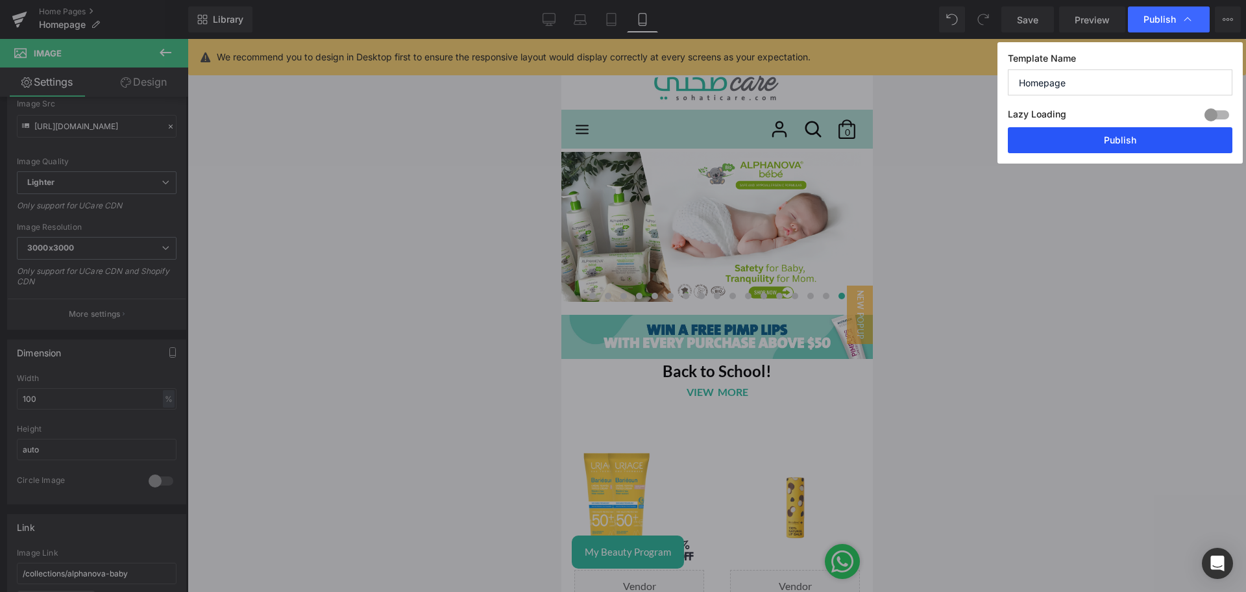
click at [546, 15] on icon at bounding box center [549, 19] width 12 height 10
click at [543, 21] on icon at bounding box center [549, 21] width 12 height 0
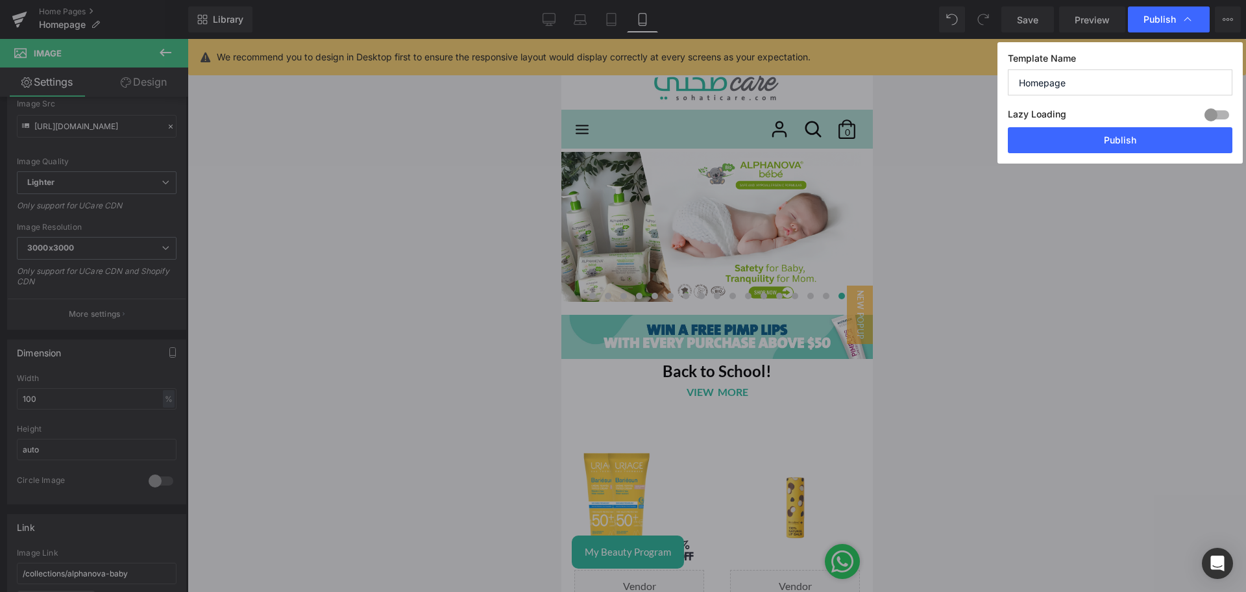
click at [543, 21] on icon at bounding box center [549, 21] width 12 height 0
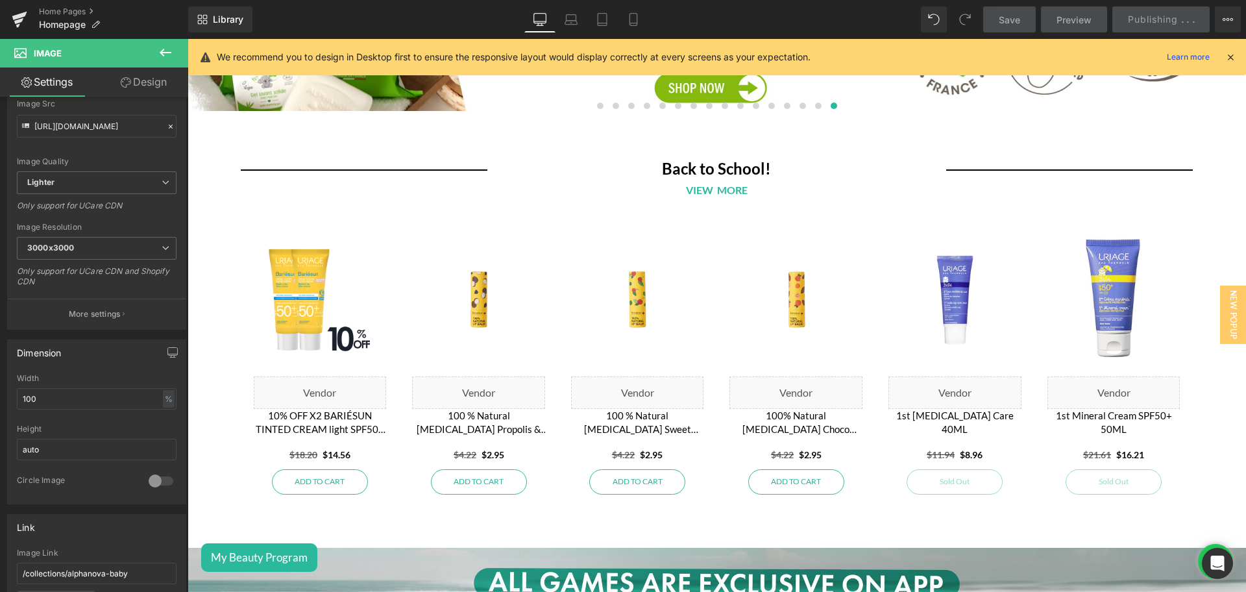
scroll to position [319, 0]
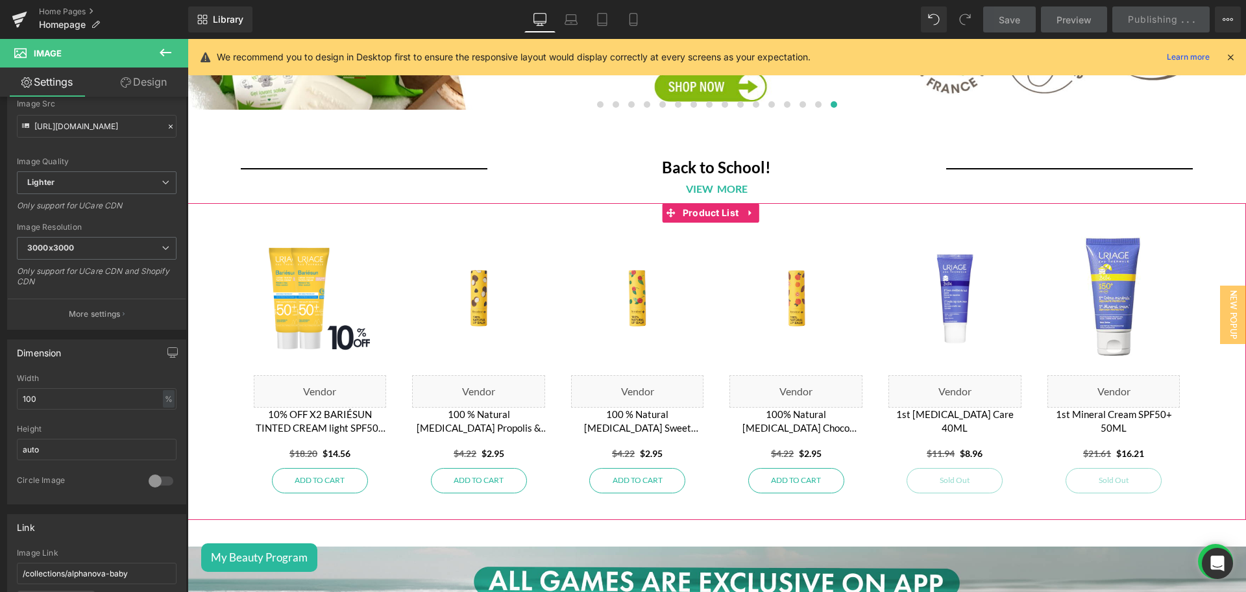
click at [731, 231] on div "Sale Off (P) Image Liquid 100% Natural [MEDICAL_DATA] Choco Orange (P) Title $4…" at bounding box center [795, 368] width 159 height 291
click at [700, 212] on span "Product List" at bounding box center [710, 212] width 63 height 19
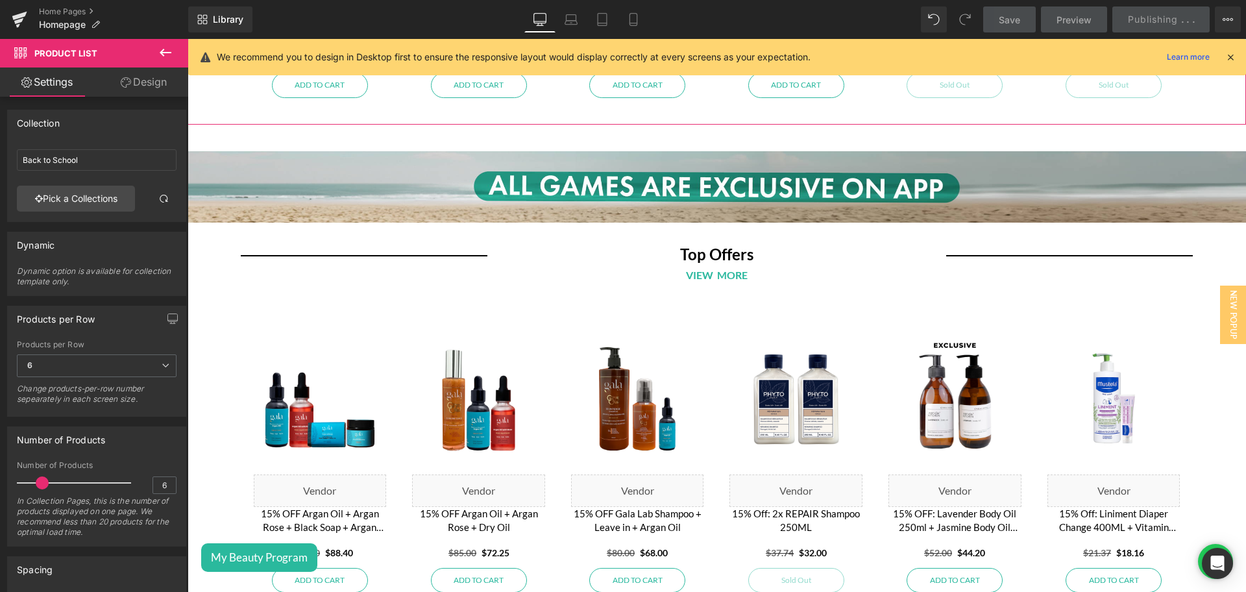
scroll to position [718, 0]
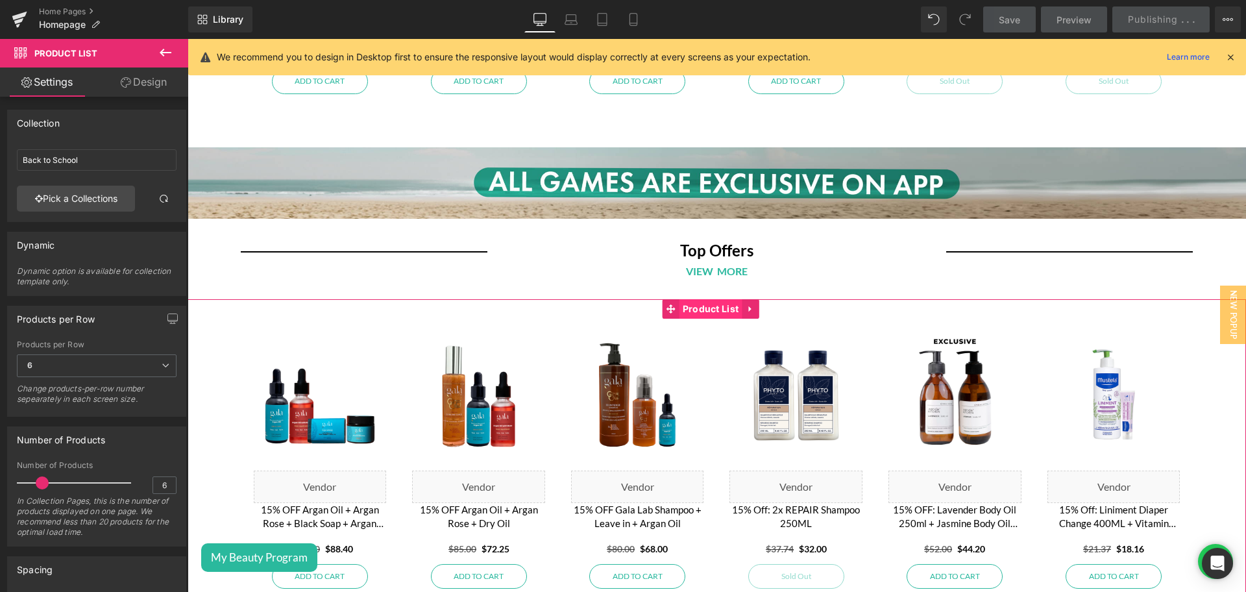
click at [696, 310] on span "Product List" at bounding box center [710, 308] width 63 height 19
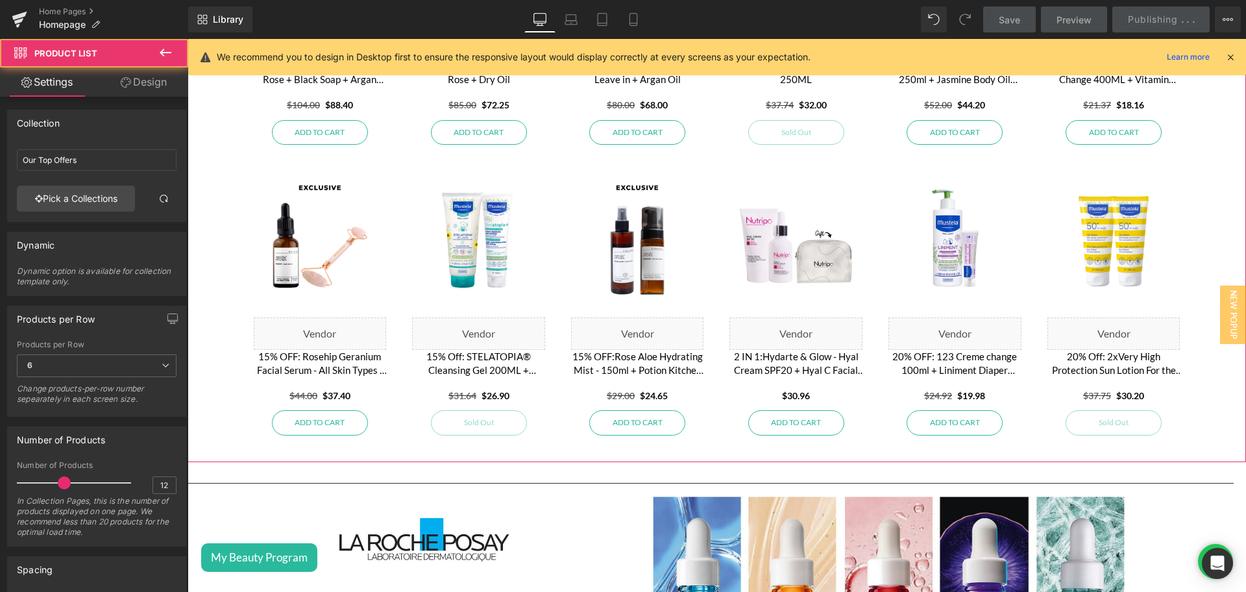
scroll to position [1175, 0]
